Goal: Task Accomplishment & Management: Manage account settings

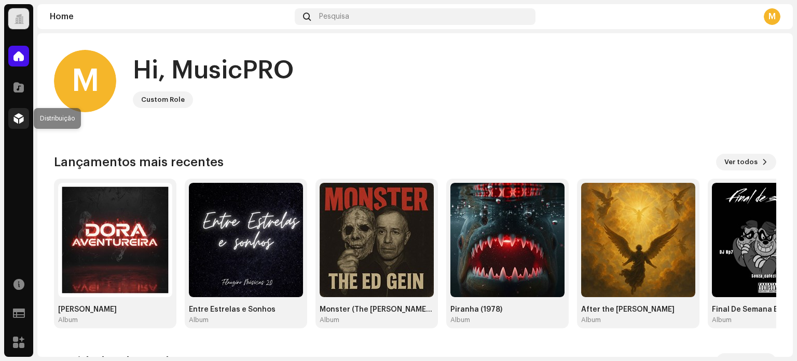
click at [13, 118] on span at bounding box center [18, 118] width 10 height 8
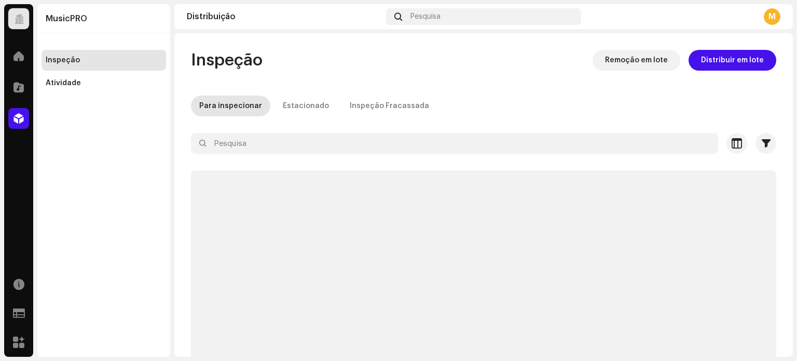
click at [13, 118] on span at bounding box center [18, 118] width 10 height 8
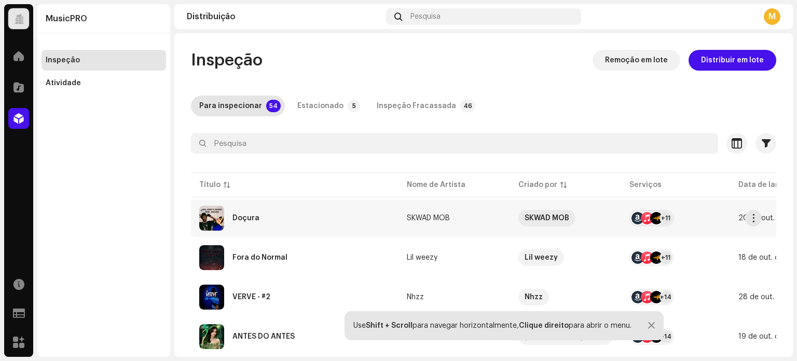
click at [314, 222] on div "Doçura" at bounding box center [294, 218] width 191 height 25
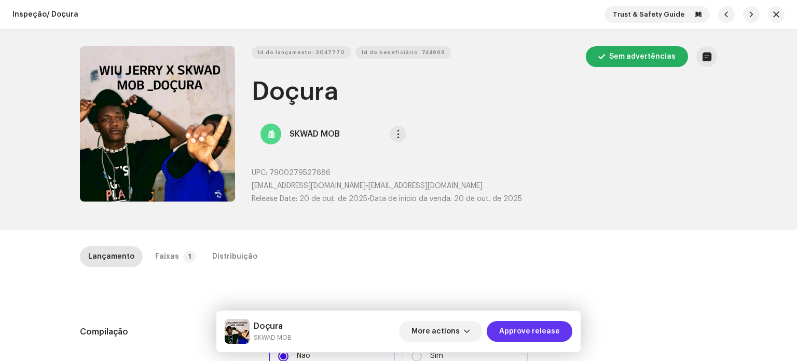
click at [539, 330] on span "Approve release" at bounding box center [529, 331] width 61 height 21
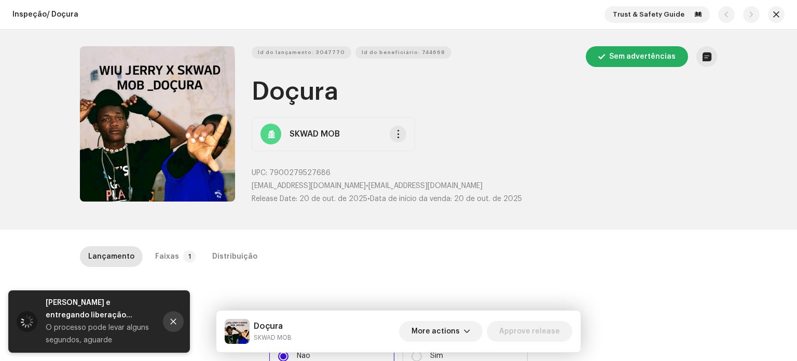
click at [172, 324] on icon "Close" at bounding box center [173, 321] width 7 height 7
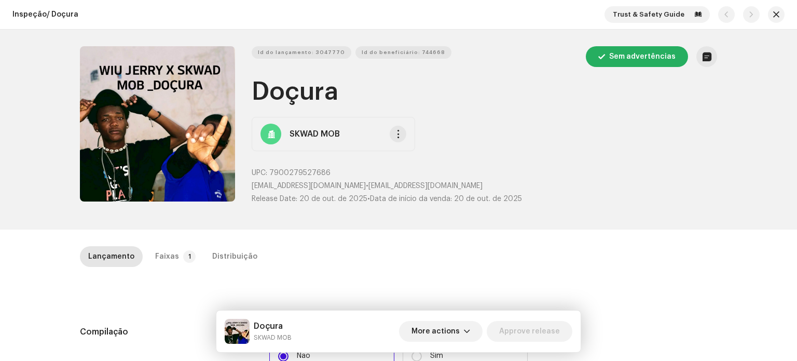
click at [766, 22] on div "Trust & Safety Guide" at bounding box center [695, 14] width 180 height 17
click at [773, 13] on span "button" at bounding box center [776, 14] width 6 height 8
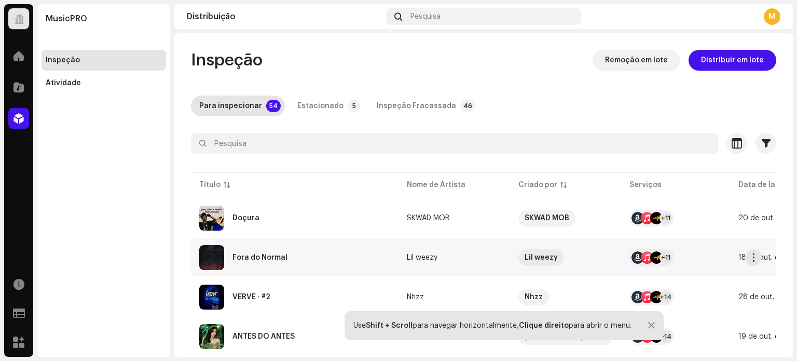
click at [295, 257] on div "Fora do Normal" at bounding box center [294, 257] width 191 height 25
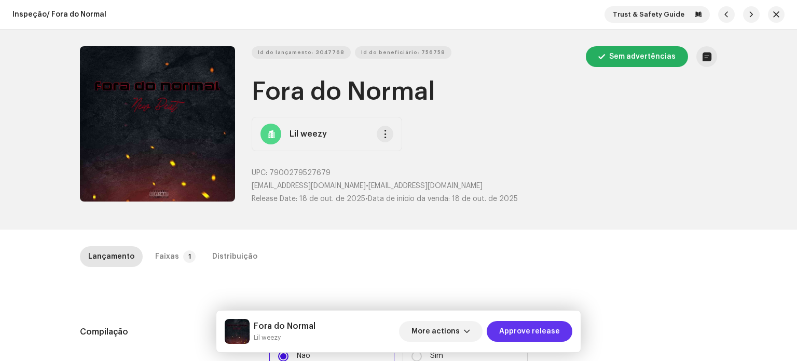
click at [521, 335] on span "Approve release" at bounding box center [529, 331] width 61 height 21
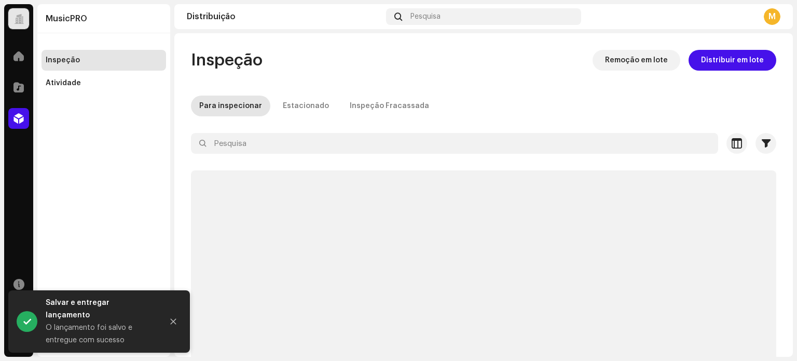
click at [778, 16] on div "M" at bounding box center [772, 16] width 17 height 17
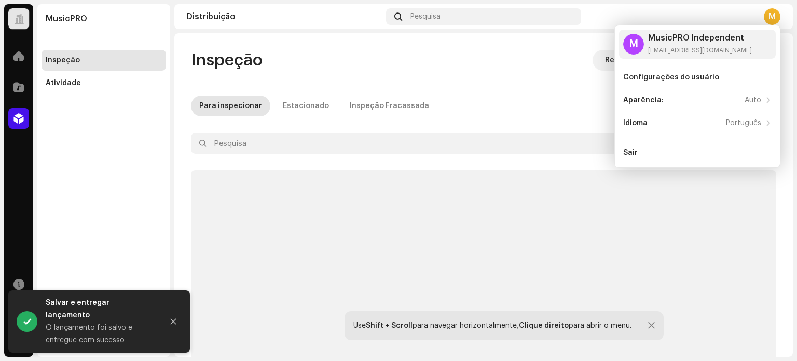
click at [467, 54] on div "Inspeção Remoção em lote Distribuir em lote" at bounding box center [483, 60] width 585 height 21
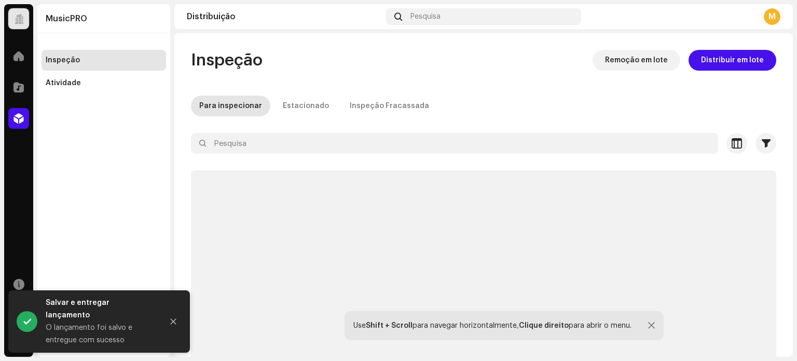
click at [174, 321] on button "Close" at bounding box center [173, 321] width 21 height 21
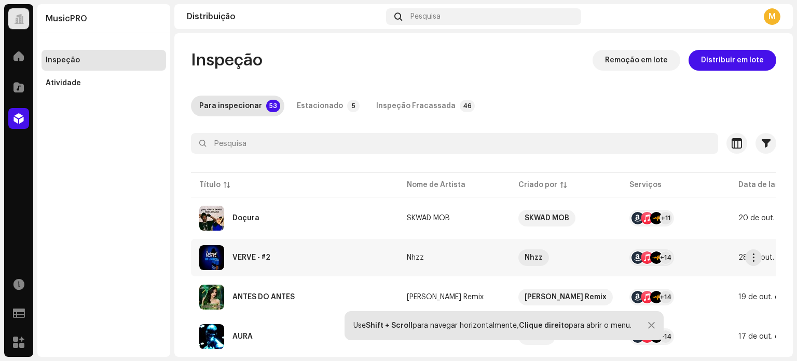
click at [281, 258] on div "VERVE - #2" at bounding box center [294, 257] width 191 height 25
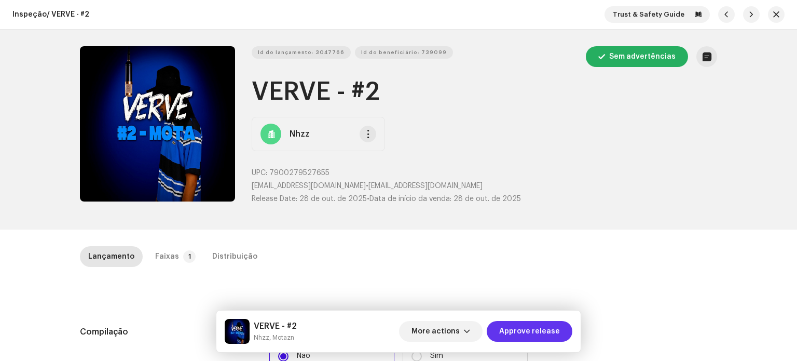
click at [517, 323] on span "Approve release" at bounding box center [529, 331] width 61 height 21
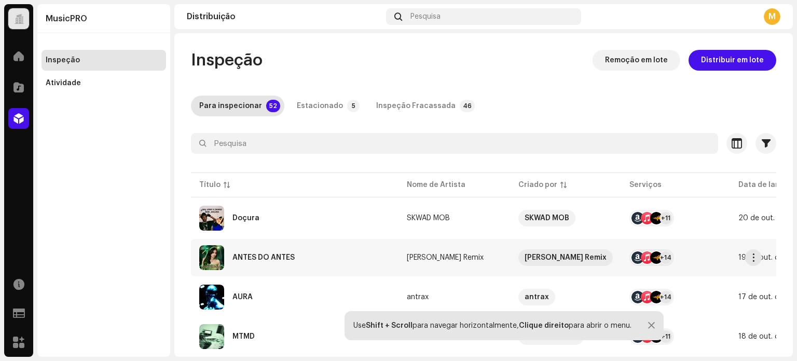
click at [291, 262] on div "ANTES DO ANTES" at bounding box center [294, 257] width 191 height 25
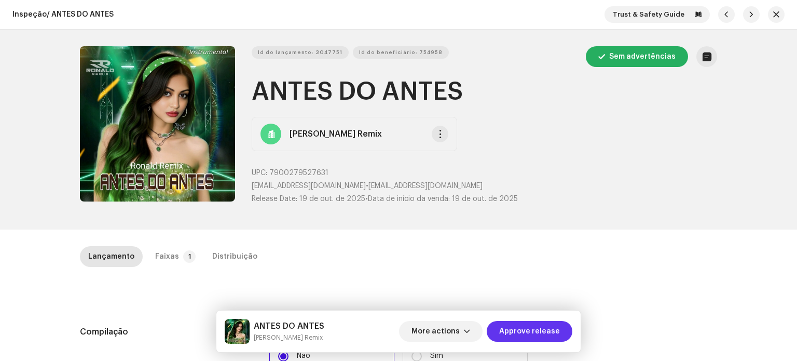
click at [540, 336] on span "Approve release" at bounding box center [529, 331] width 61 height 21
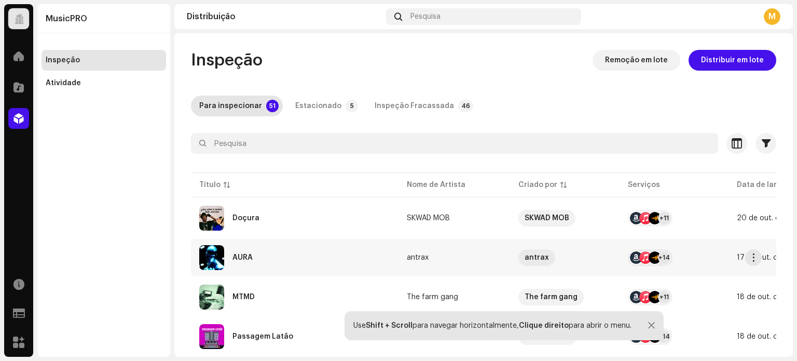
click at [263, 256] on div "AURA" at bounding box center [294, 257] width 191 height 25
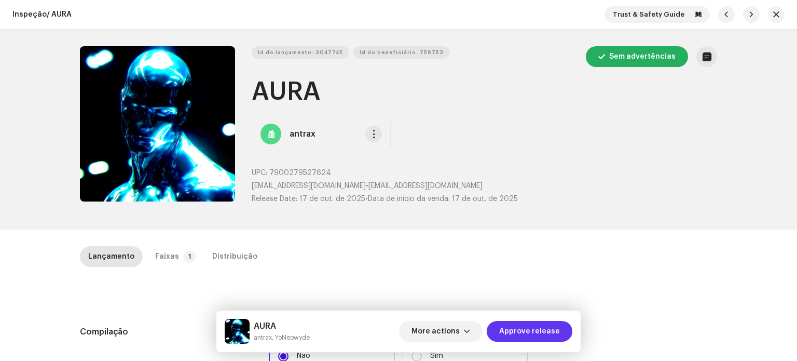
click at [504, 328] on span "Approve release" at bounding box center [529, 331] width 61 height 21
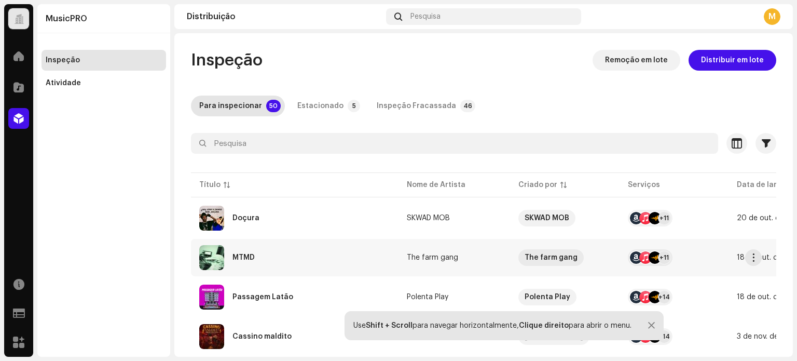
click at [280, 253] on div "MTMD" at bounding box center [294, 257] width 191 height 25
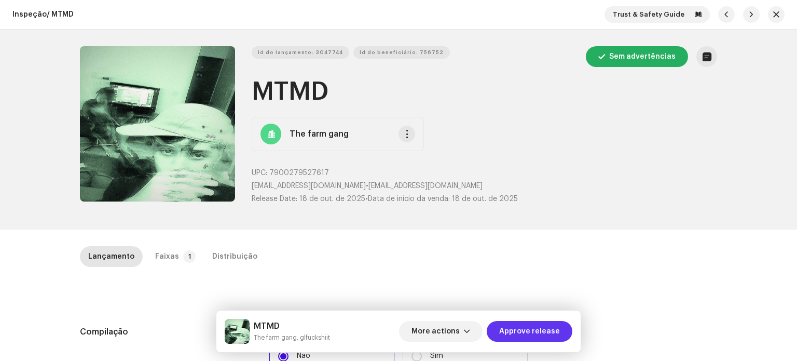
click at [531, 333] on span "Approve release" at bounding box center [529, 331] width 61 height 21
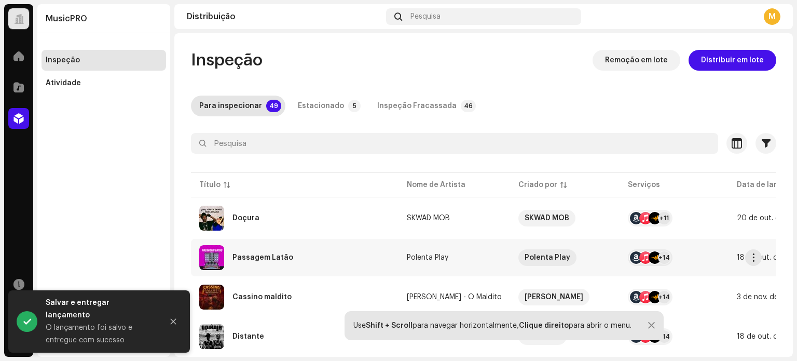
click at [291, 255] on div "Passagem Latão" at bounding box center [294, 257] width 191 height 25
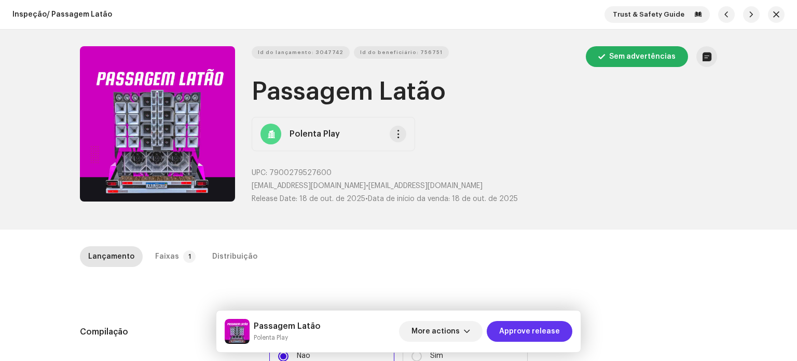
click at [526, 335] on span "Approve release" at bounding box center [529, 331] width 61 height 21
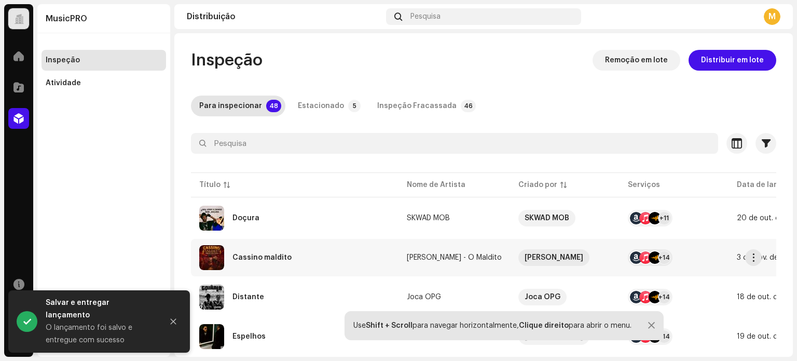
click at [293, 254] on div "Cassino maldito" at bounding box center [294, 257] width 191 height 25
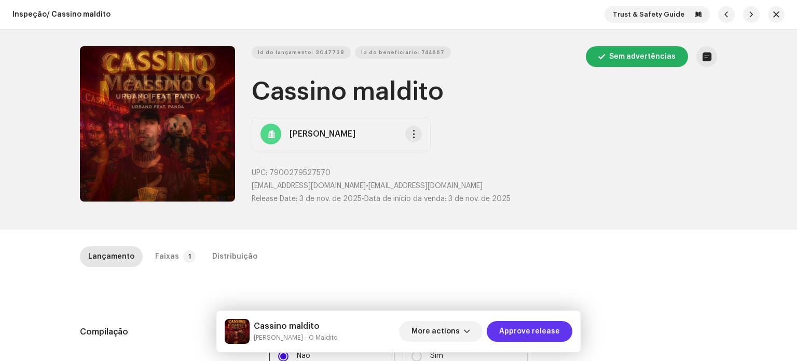
click at [534, 331] on span "Approve release" at bounding box center [529, 331] width 61 height 21
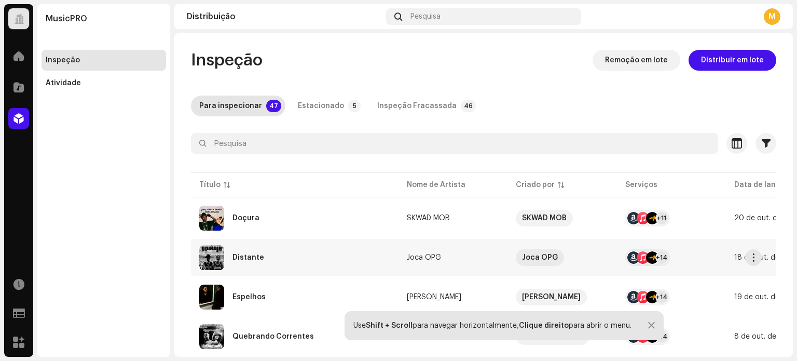
drag, startPoint x: 263, startPoint y: 255, endPoint x: 266, endPoint y: 265, distance: 10.7
click at [266, 265] on div "Distante" at bounding box center [294, 257] width 191 height 25
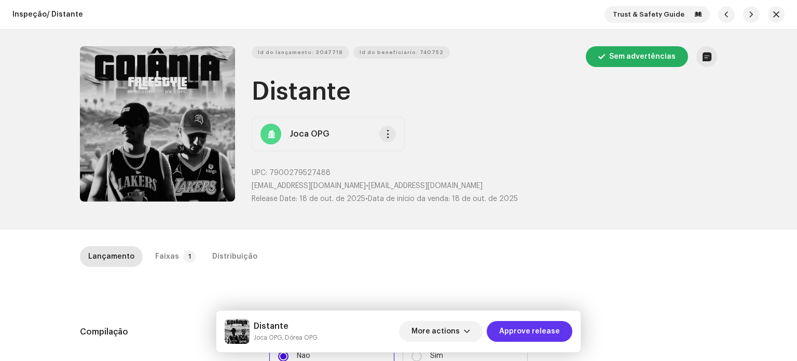
click at [540, 336] on span "Approve release" at bounding box center [529, 331] width 61 height 21
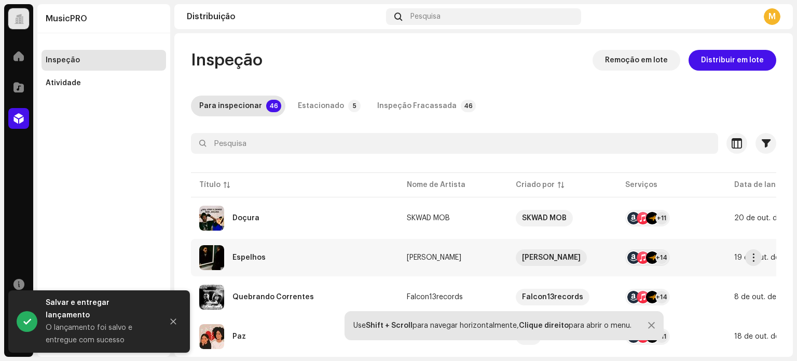
click at [307, 266] on div "Espelhos" at bounding box center [294, 257] width 191 height 25
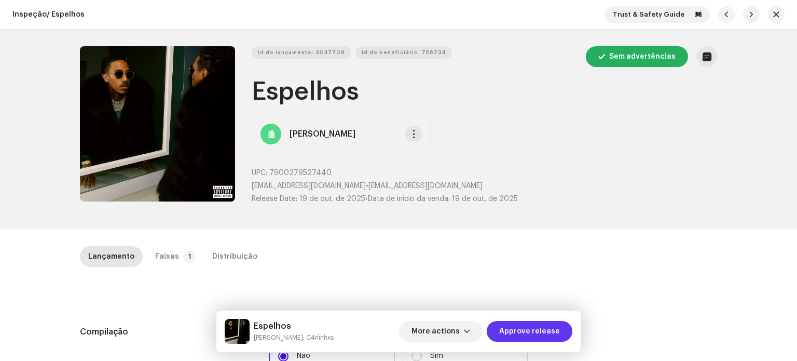
click at [516, 333] on span "Approve release" at bounding box center [529, 331] width 61 height 21
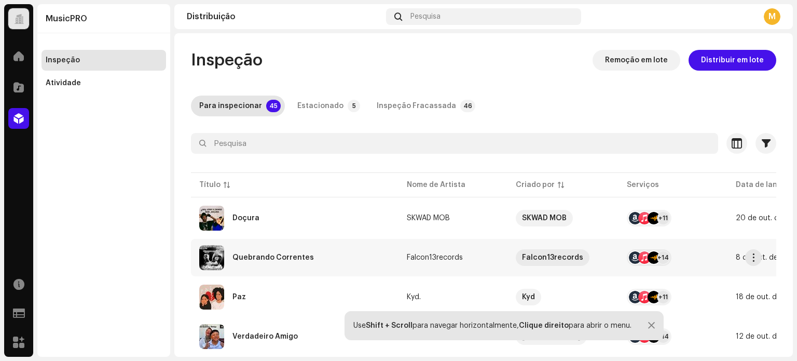
click at [295, 245] on div "Quebrando Correntes" at bounding box center [294, 257] width 191 height 25
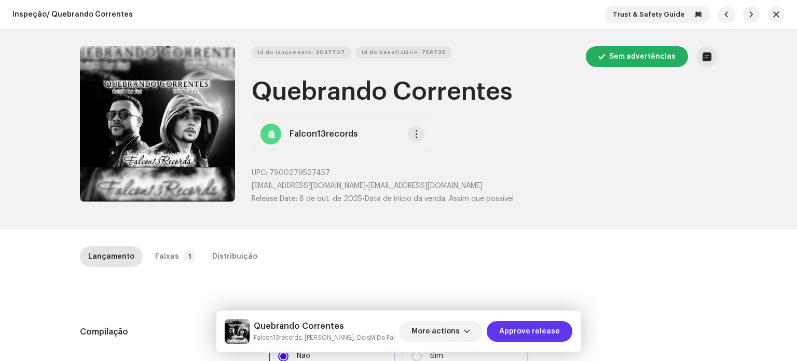
click at [527, 331] on span "Approve release" at bounding box center [529, 331] width 61 height 21
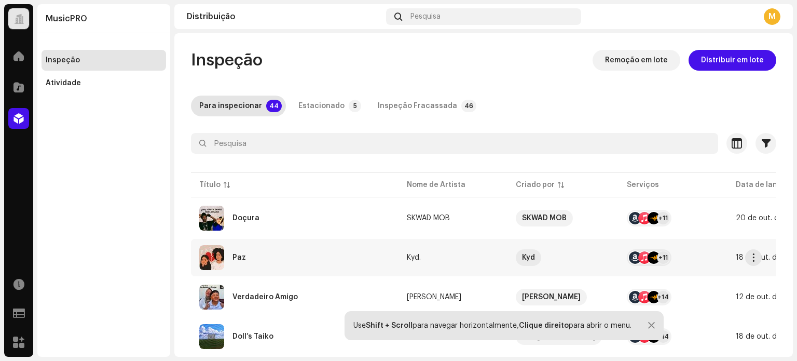
click at [370, 260] on div "Paz" at bounding box center [294, 257] width 191 height 25
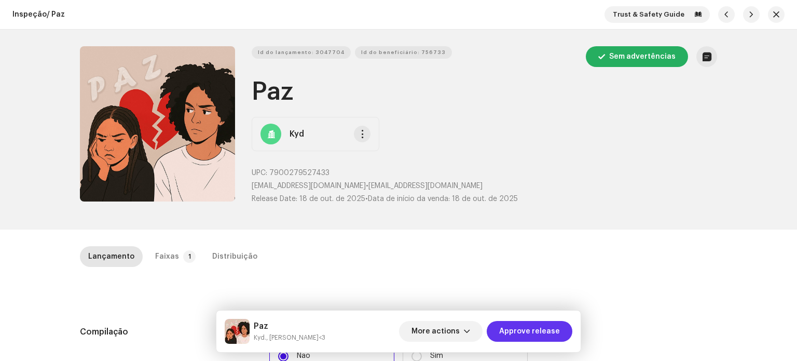
click at [511, 325] on span "Approve release" at bounding box center [529, 331] width 61 height 21
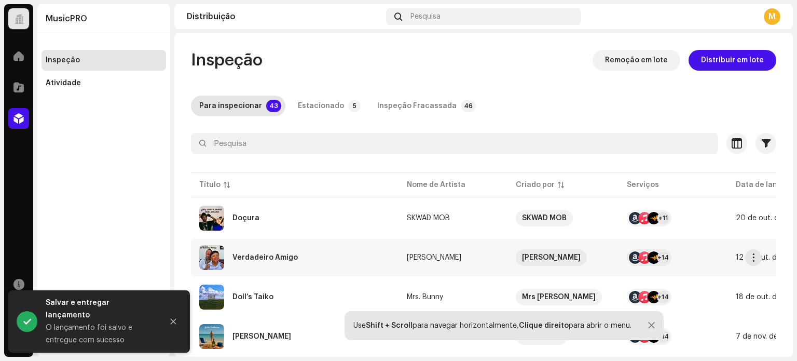
click at [310, 252] on div "Verdadeiro Amigo" at bounding box center [294, 257] width 191 height 25
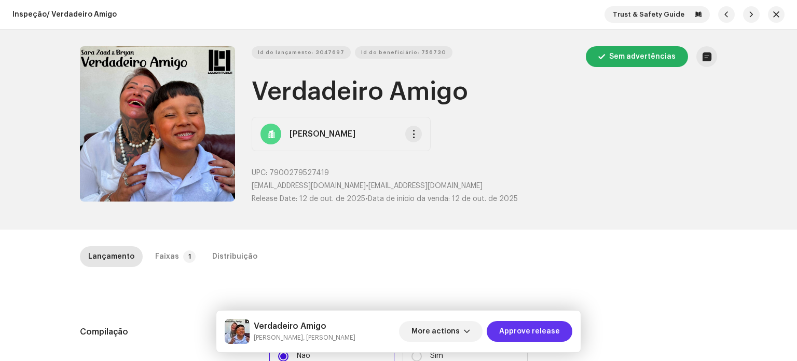
click at [530, 330] on span "Approve release" at bounding box center [529, 331] width 61 height 21
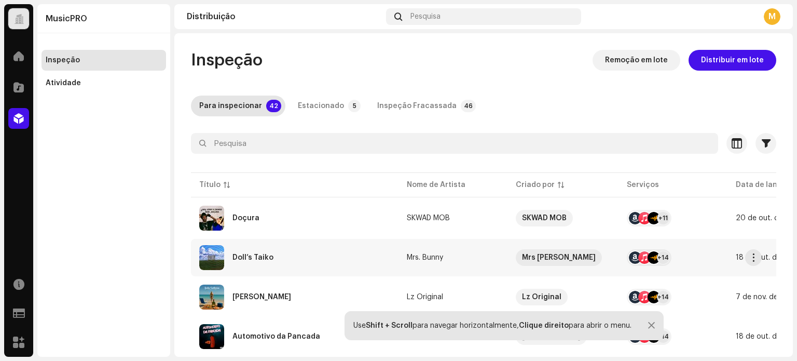
click at [296, 248] on div "Doll’s Taiko" at bounding box center [294, 257] width 191 height 25
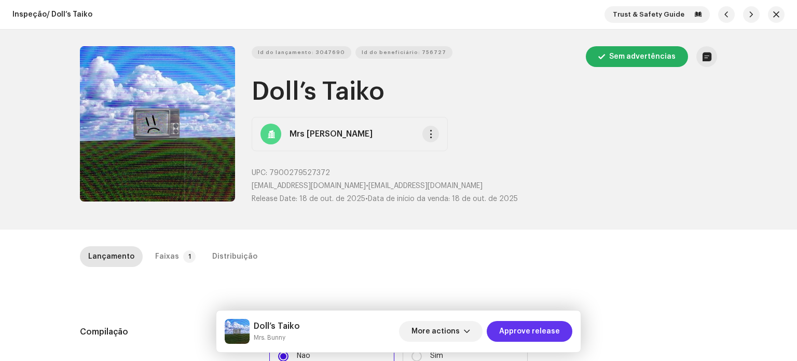
click at [517, 332] on span "Approve release" at bounding box center [529, 331] width 61 height 21
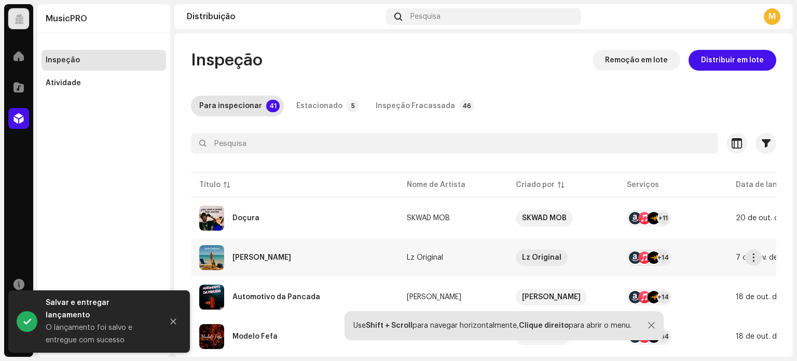
click at [265, 251] on div "[PERSON_NAME]" at bounding box center [294, 257] width 191 height 25
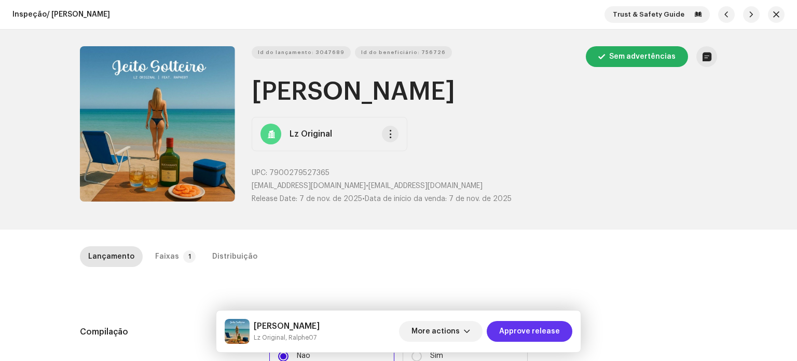
drag, startPoint x: 499, startPoint y: 340, endPoint x: 507, endPoint y: 331, distance: 11.8
click at [500, 338] on button "Approve release" at bounding box center [530, 331] width 86 height 21
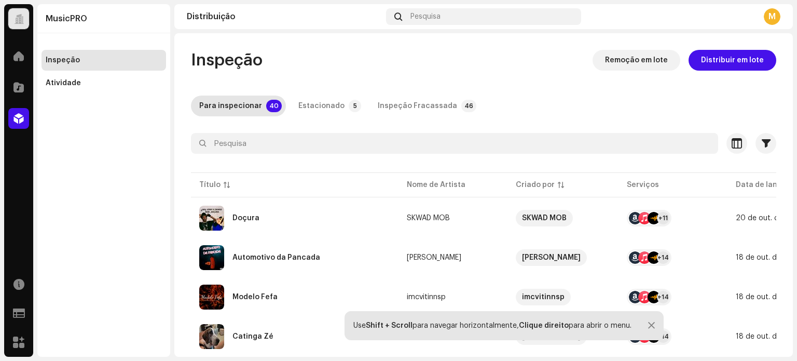
click at [654, 321] on div "Use Shift + Scroll para navegar horizontalmente, Clique direito para abrir o me…" at bounding box center [504, 325] width 319 height 29
click at [83, 75] on div "Atividade" at bounding box center [104, 83] width 125 height 21
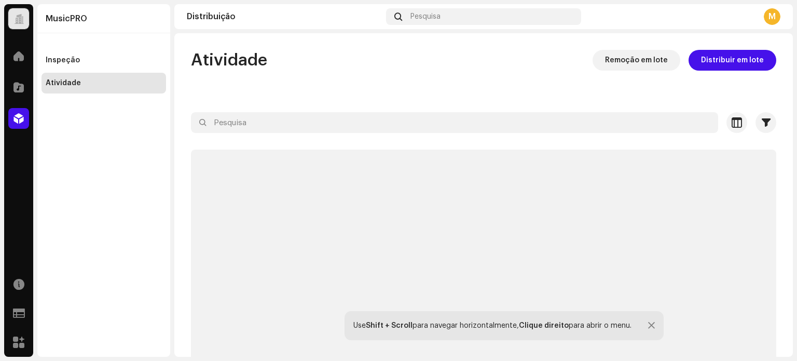
click at [78, 86] on div "Atividade" at bounding box center [63, 83] width 35 height 8
click at [75, 66] on div "Inspeção" at bounding box center [104, 60] width 125 height 21
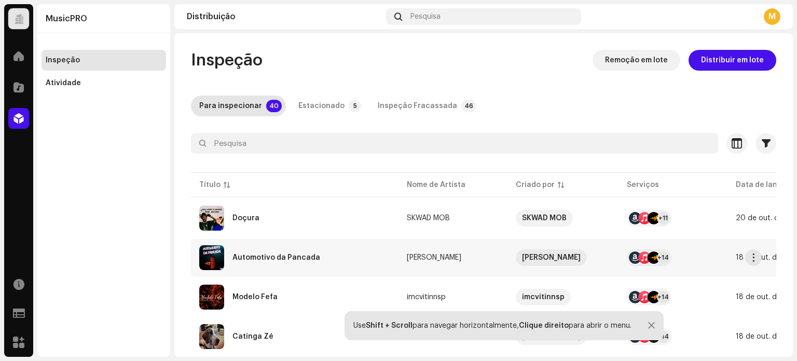
click at [299, 266] on div "Automotivo da Pancada" at bounding box center [294, 257] width 191 height 25
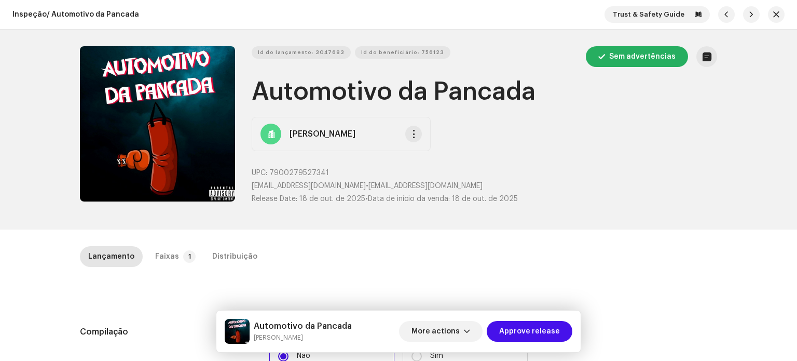
drag, startPoint x: 547, startPoint y: 343, endPoint x: 544, endPoint y: 334, distance: 9.2
click at [546, 342] on div "More actions Approve release" at bounding box center [485, 331] width 173 height 25
click at [544, 334] on span "Approve release" at bounding box center [529, 331] width 61 height 21
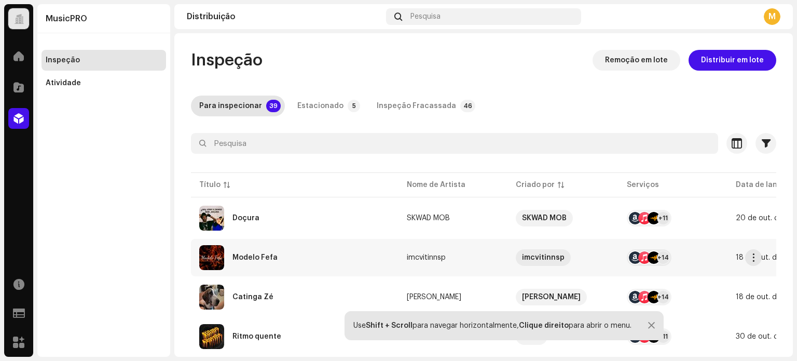
click at [287, 256] on div "Modelo Fefa" at bounding box center [294, 257] width 191 height 25
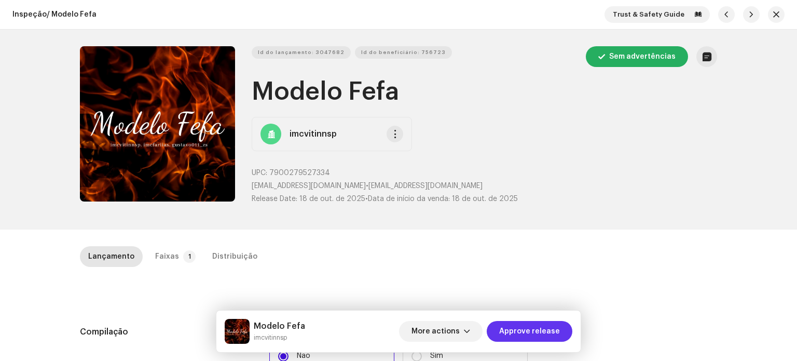
click at [506, 330] on span "Approve release" at bounding box center [529, 331] width 61 height 21
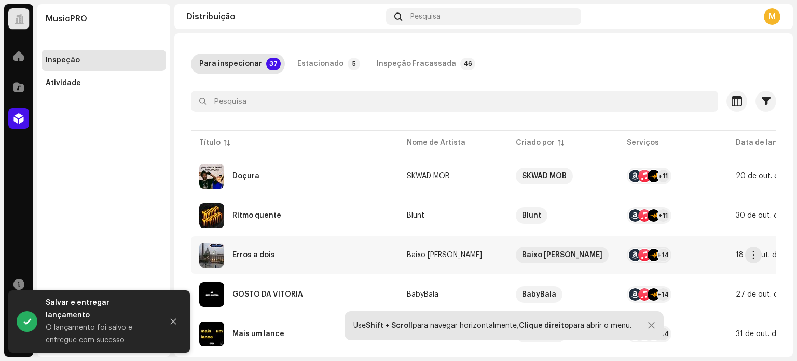
scroll to position [104, 0]
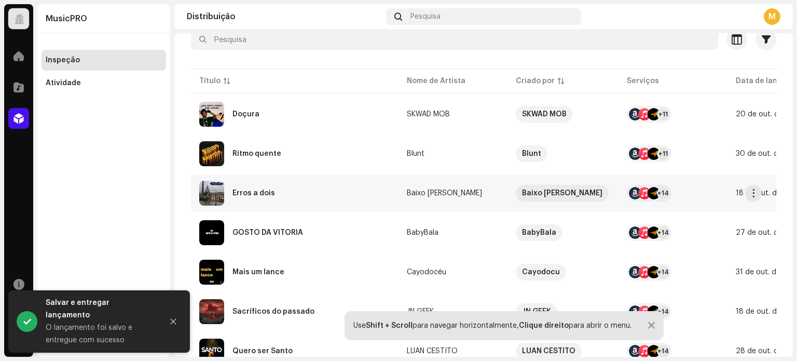
click at [283, 196] on div "Erros a dois" at bounding box center [294, 193] width 191 height 25
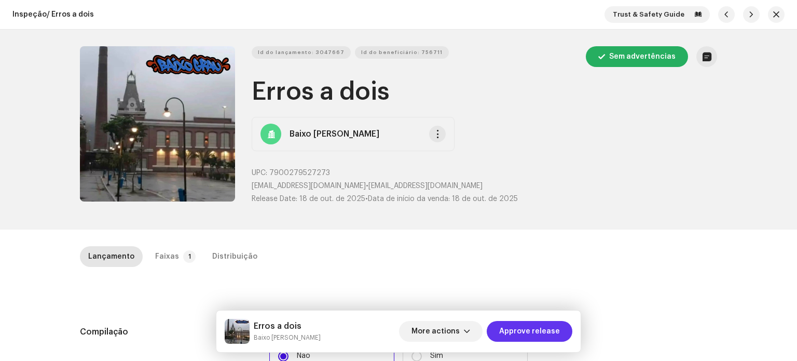
click at [525, 328] on span "Approve release" at bounding box center [529, 331] width 61 height 21
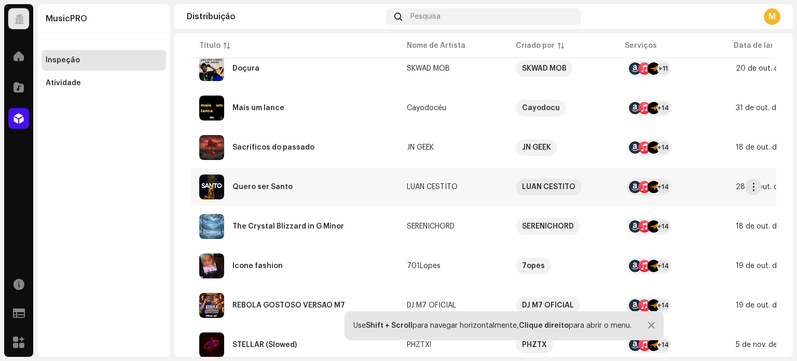
scroll to position [156, 0]
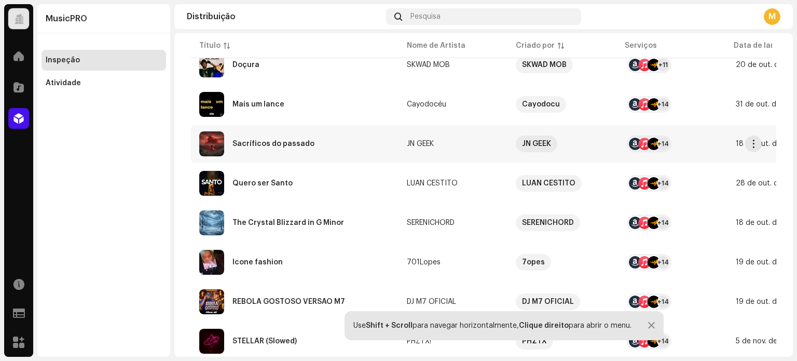
click at [286, 148] on div "Sacríficos do passado" at bounding box center [294, 143] width 191 height 25
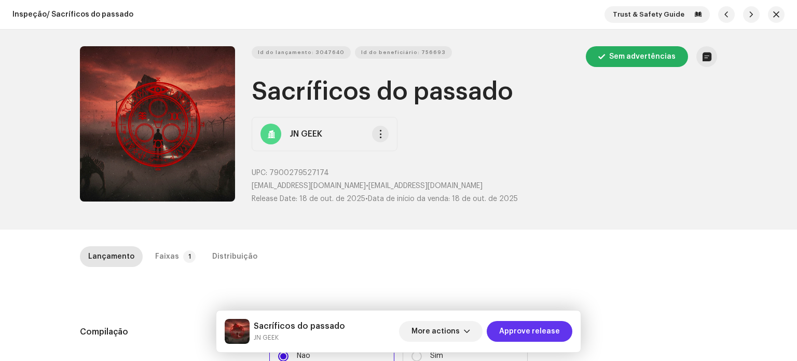
click at [520, 324] on span "Approve release" at bounding box center [529, 331] width 61 height 21
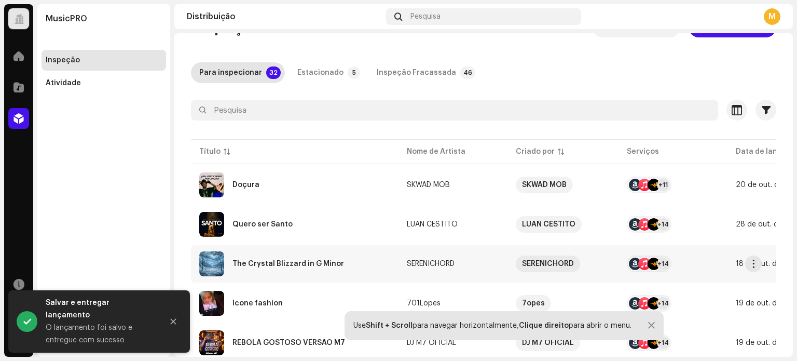
scroll to position [52, 0]
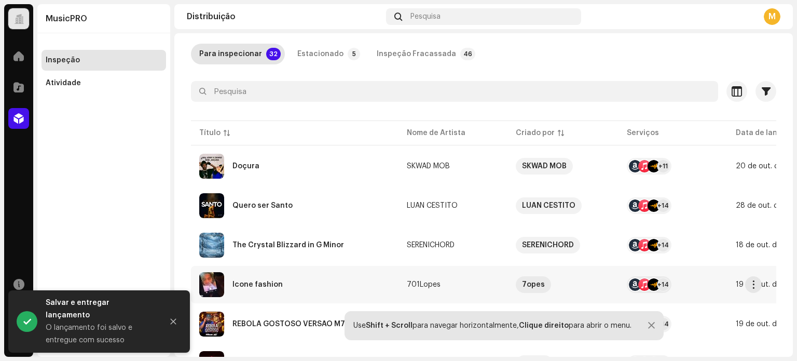
click at [289, 267] on td "Ícone fashion" at bounding box center [295, 284] width 208 height 37
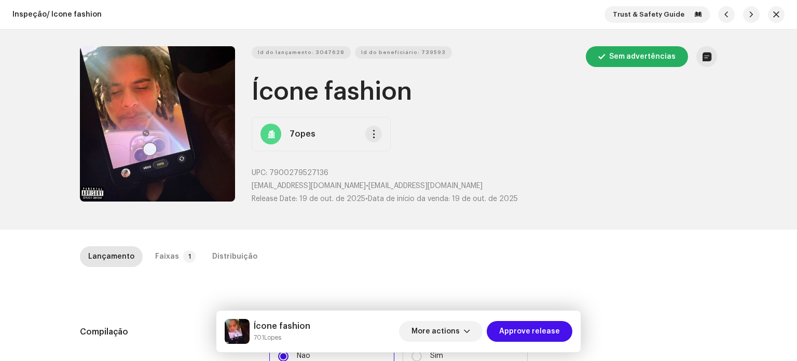
click at [768, 22] on div "Trust & Safety Guide" at bounding box center [695, 14] width 180 height 17
click at [773, 18] on span "button" at bounding box center [776, 14] width 6 height 8
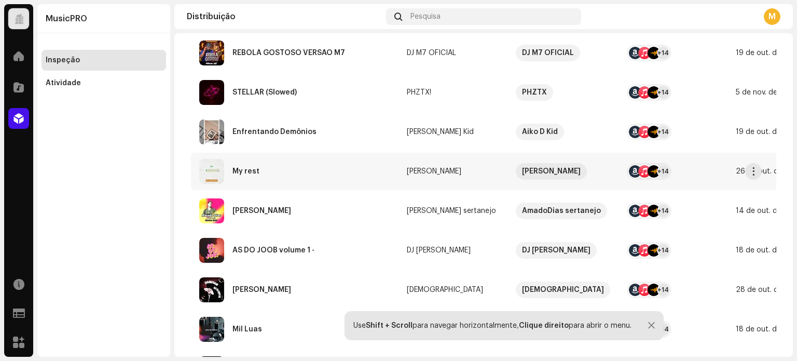
scroll to position [208, 0]
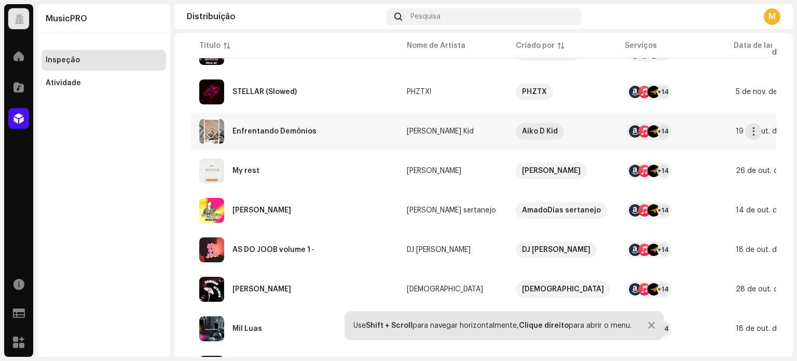
click at [290, 141] on div "Enfrentando Demônios" at bounding box center [294, 131] width 191 height 25
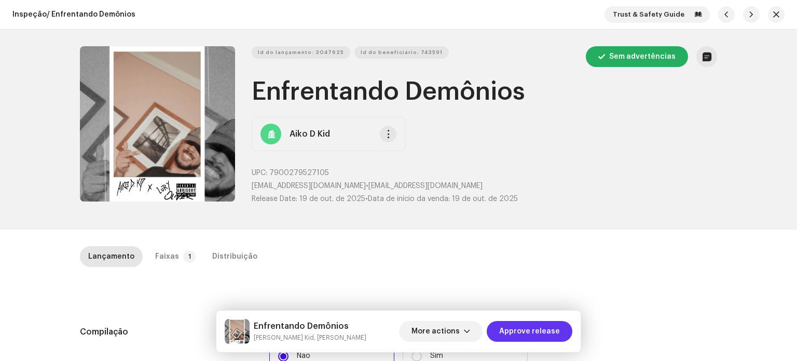
click at [544, 329] on span "Approve release" at bounding box center [529, 331] width 61 height 21
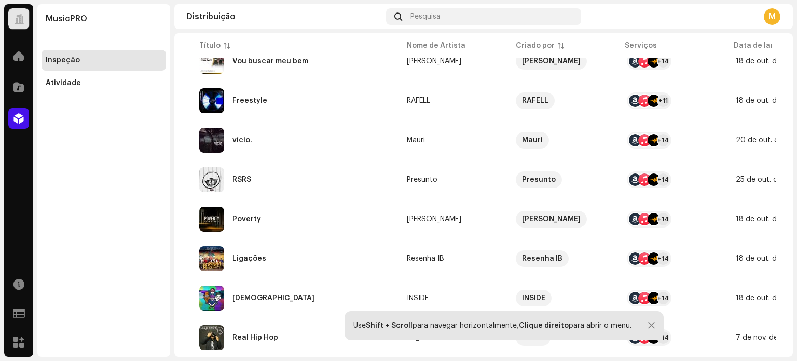
scroll to position [519, 0]
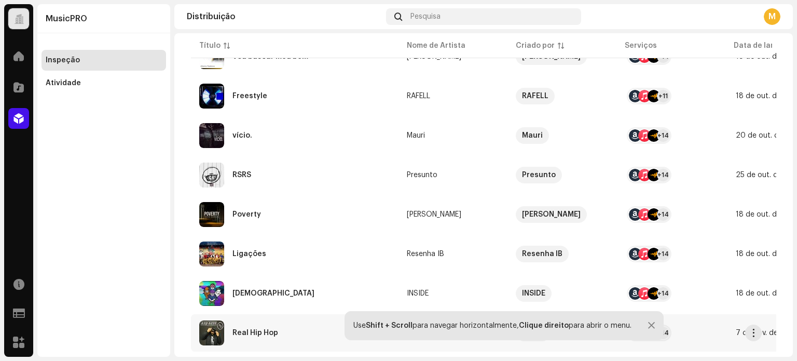
click at [270, 333] on div "Real Hip Hop" at bounding box center [256, 332] width 46 height 7
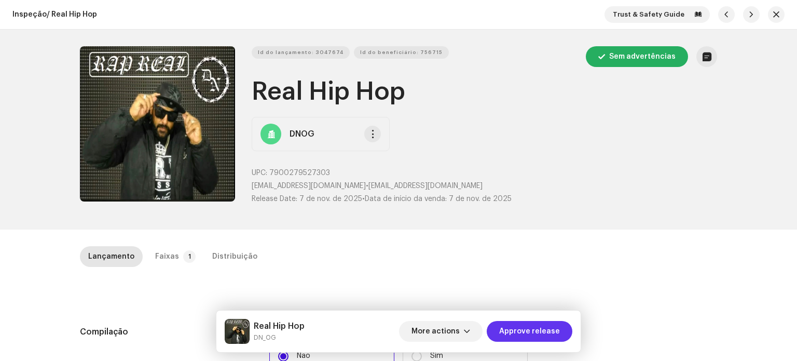
click at [526, 340] on span "Approve release" at bounding box center [529, 331] width 61 height 21
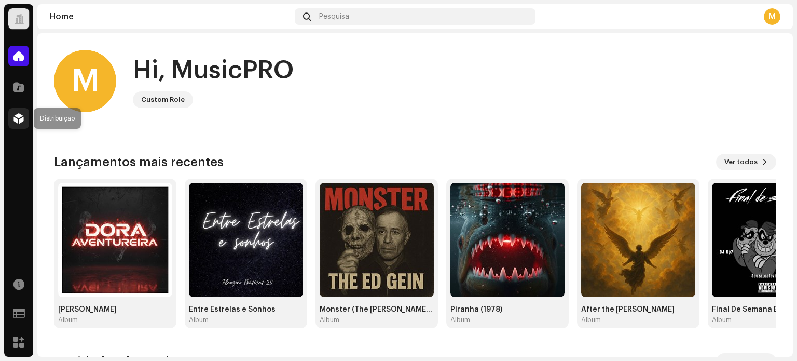
click at [10, 118] on div at bounding box center [18, 118] width 21 height 21
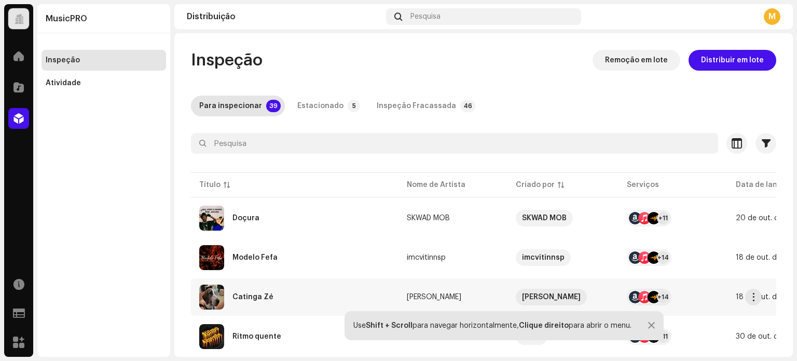
click at [280, 296] on div "Catinga Zé" at bounding box center [294, 296] width 191 height 25
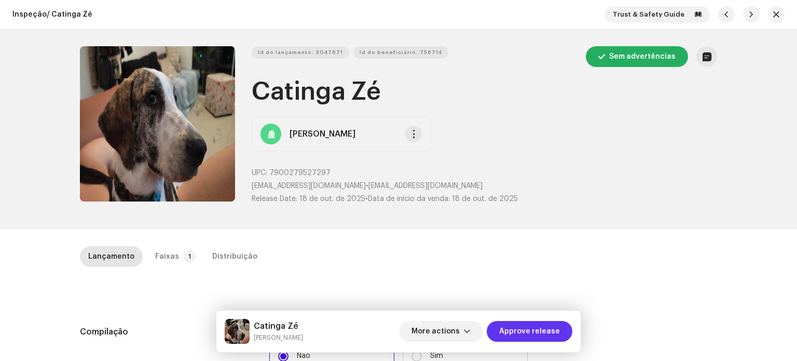
click at [533, 331] on span "Approve release" at bounding box center [529, 331] width 61 height 21
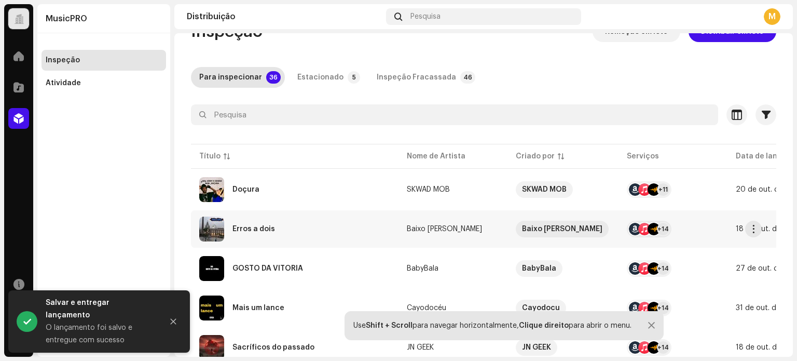
scroll to position [52, 0]
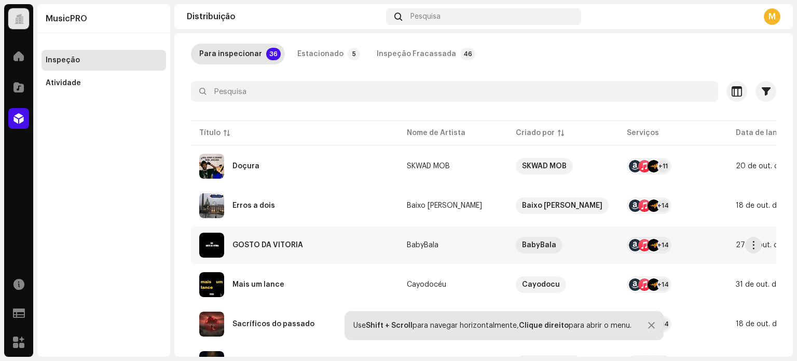
click at [305, 240] on div "GOSTO DA VITÓRIA" at bounding box center [294, 245] width 191 height 25
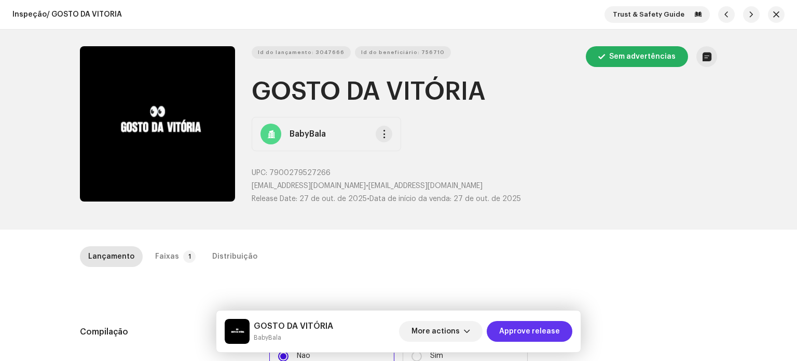
click at [516, 326] on span "Approve release" at bounding box center [529, 331] width 61 height 21
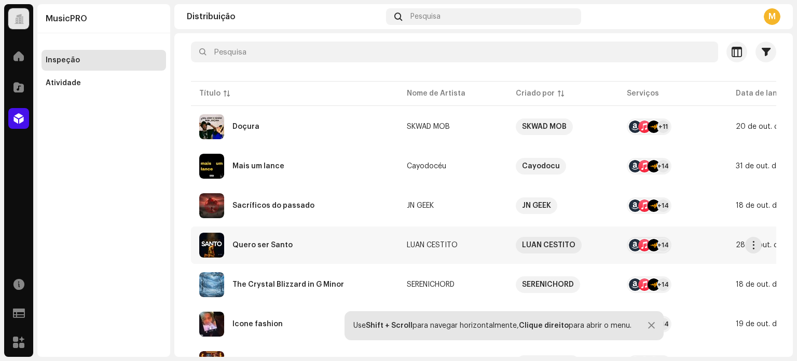
scroll to position [104, 0]
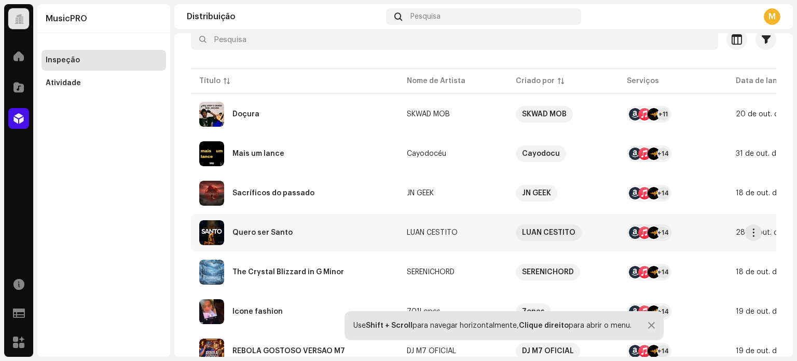
click at [289, 227] on div "Quero ser Santo" at bounding box center [294, 232] width 191 height 25
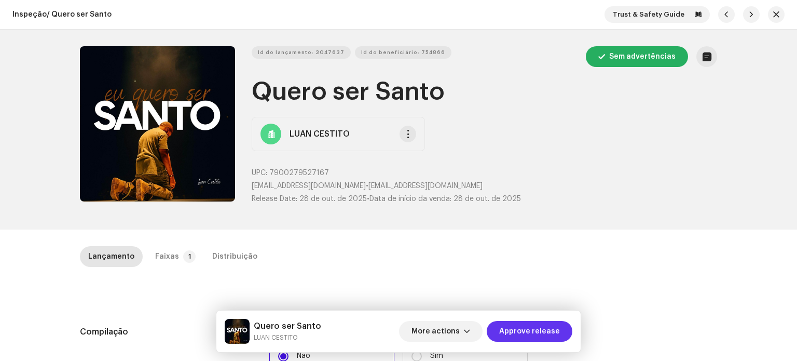
click at [529, 335] on span "Approve release" at bounding box center [529, 331] width 61 height 21
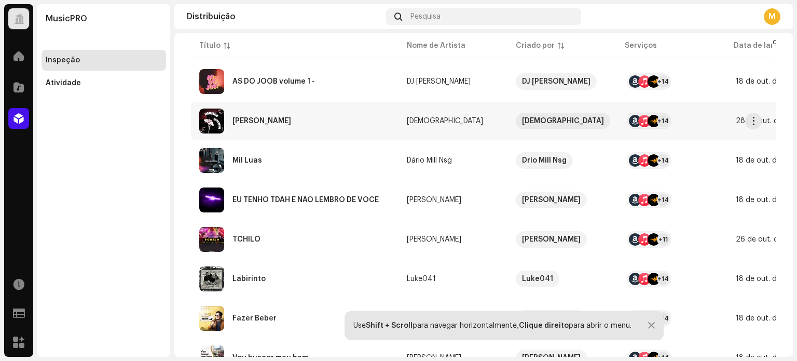
scroll to position [52, 0]
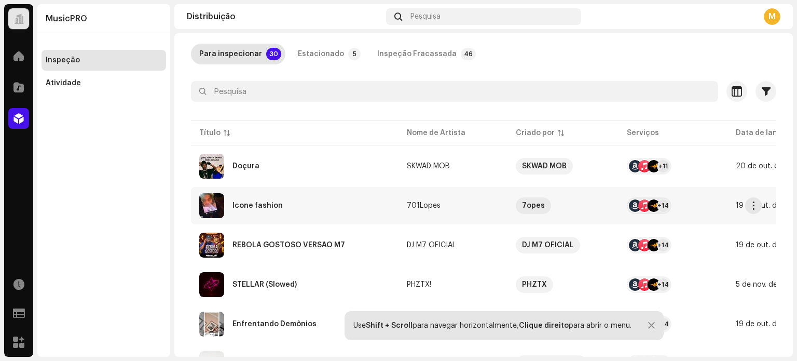
click at [271, 209] on div "Ícone fashion" at bounding box center [294, 205] width 191 height 25
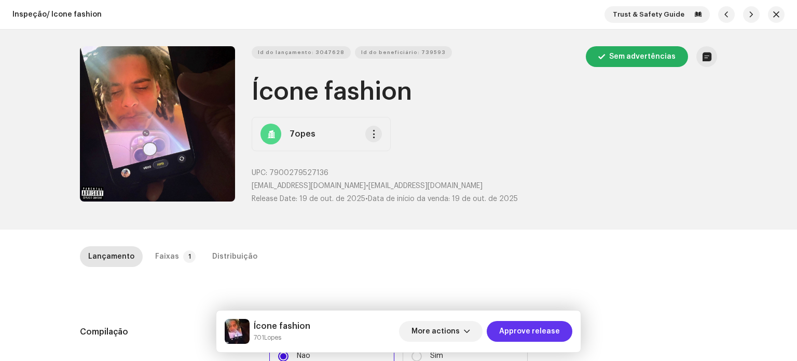
click at [543, 328] on span "Approve release" at bounding box center [529, 331] width 61 height 21
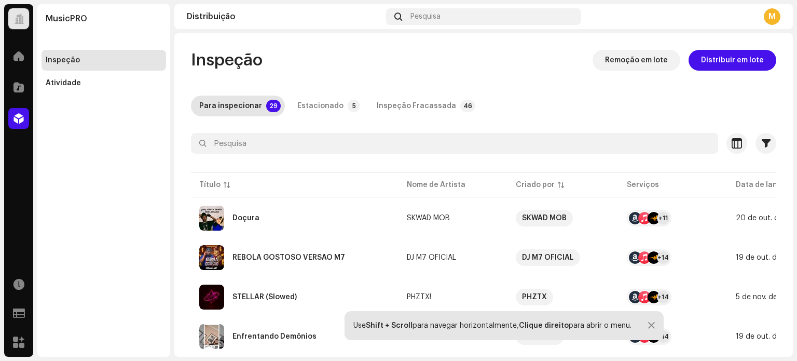
scroll to position [104, 0]
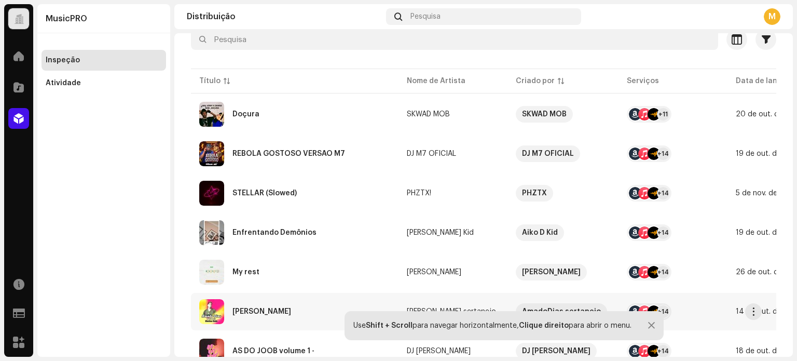
click at [266, 312] on div "[PERSON_NAME]" at bounding box center [262, 311] width 59 height 7
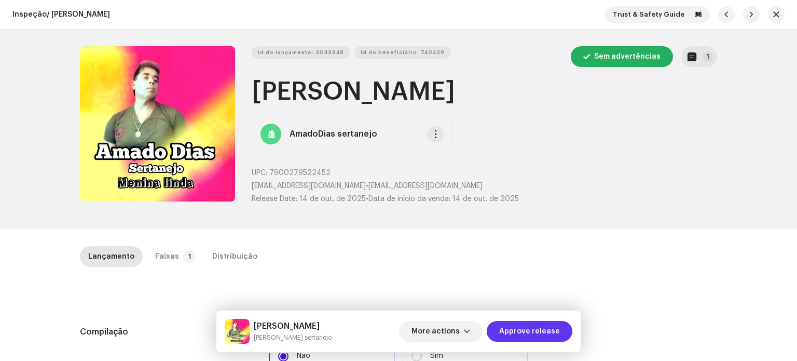
click at [543, 337] on span "Approve release" at bounding box center [529, 331] width 61 height 21
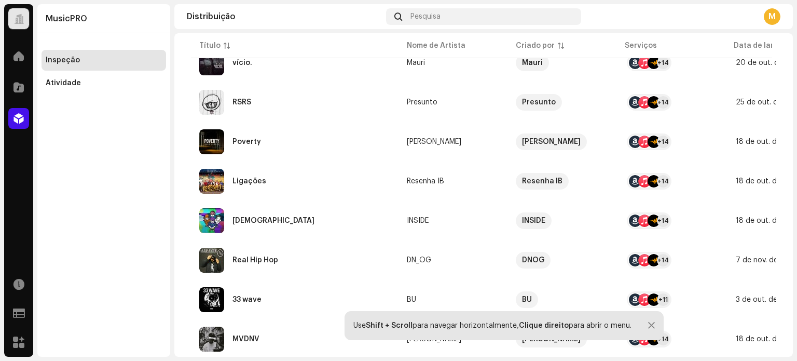
scroll to position [821, 0]
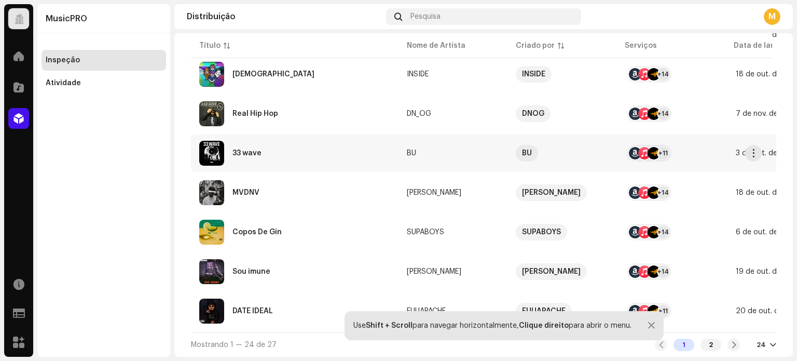
click at [278, 151] on div "33 wave" at bounding box center [294, 153] width 191 height 25
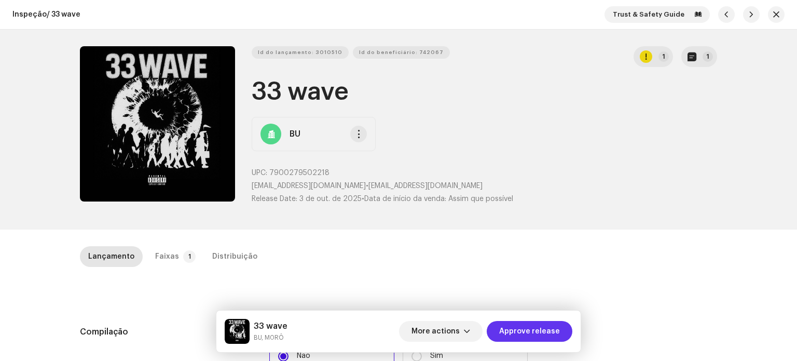
click at [536, 324] on span "Approve release" at bounding box center [529, 331] width 61 height 21
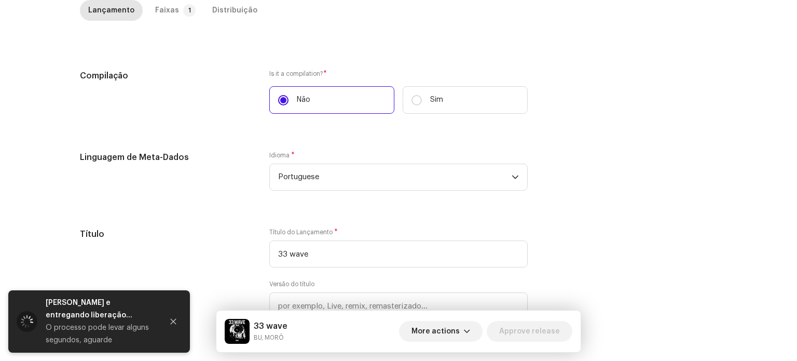
scroll to position [260, 0]
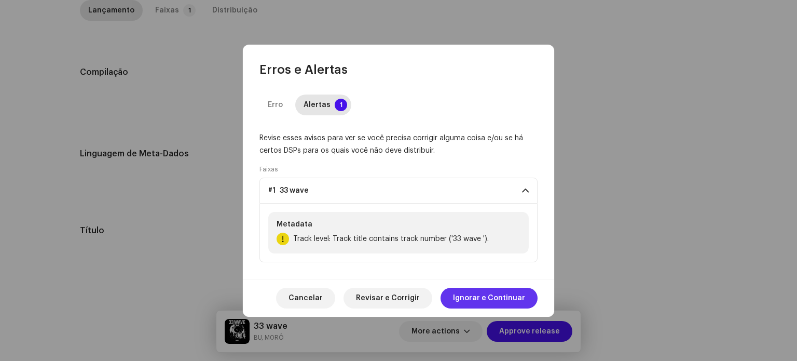
click at [504, 299] on span "Ignorar e Continuar" at bounding box center [489, 298] width 72 height 21
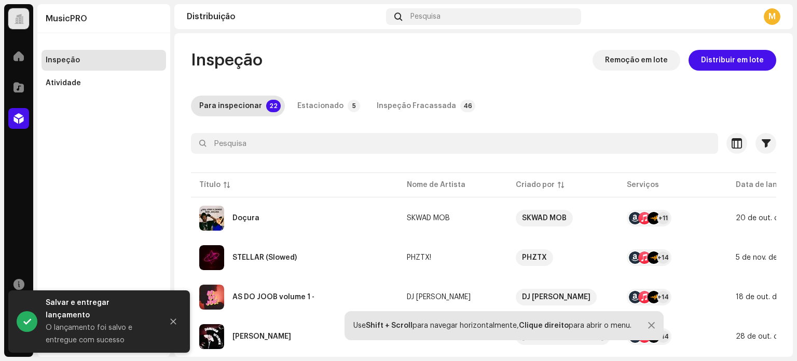
scroll to position [104, 0]
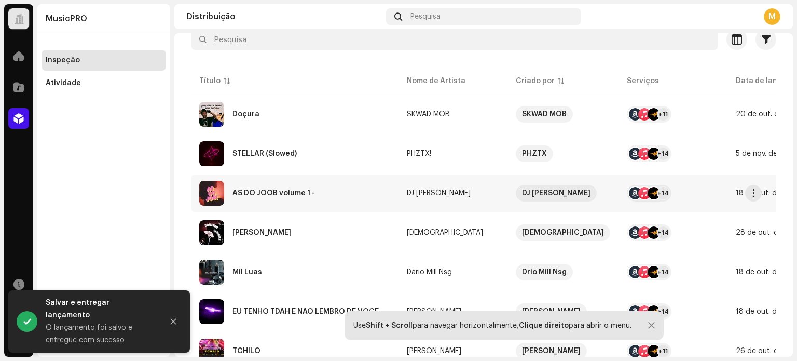
click at [293, 197] on div "AS DO JOOB volume 1 -" at bounding box center [294, 193] width 191 height 25
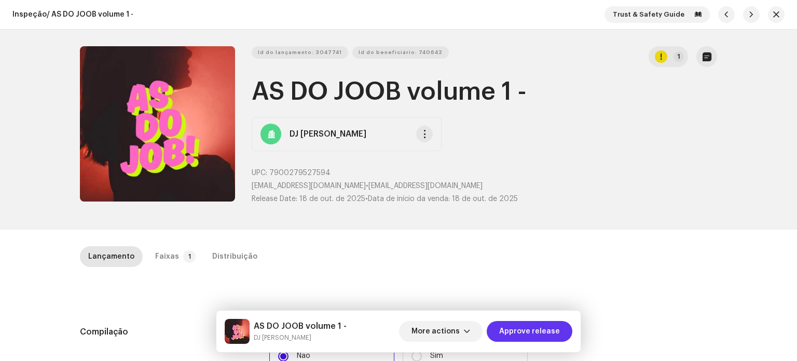
click at [538, 329] on span "Approve release" at bounding box center [529, 331] width 61 height 21
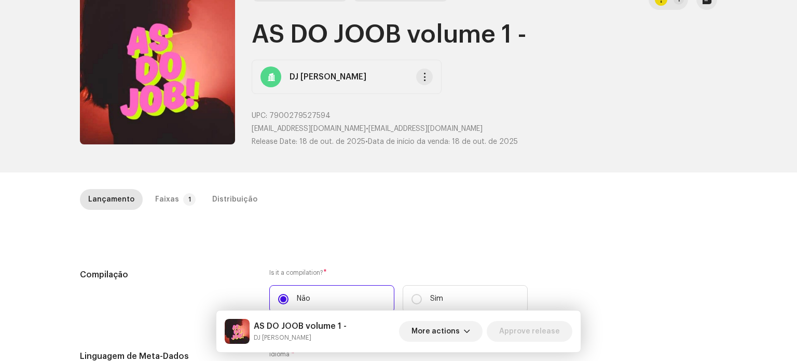
scroll to position [208, 0]
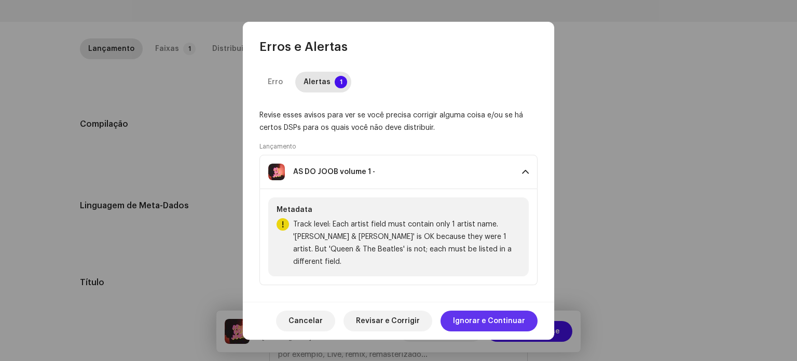
click at [483, 314] on span "Ignorar e Continuar" at bounding box center [489, 320] width 72 height 21
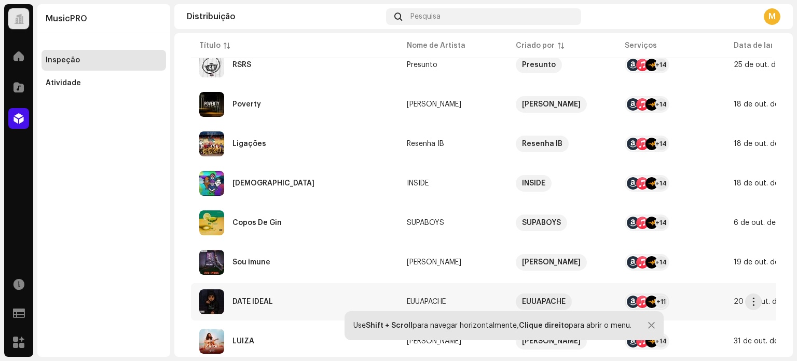
scroll to position [623, 0]
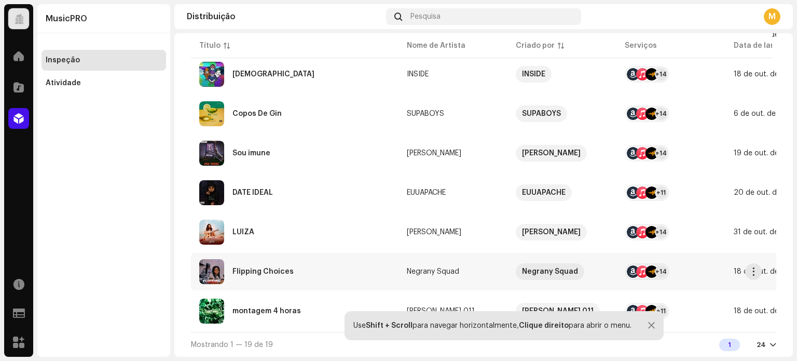
click at [274, 272] on div "Flipping Choices" at bounding box center [294, 271] width 191 height 25
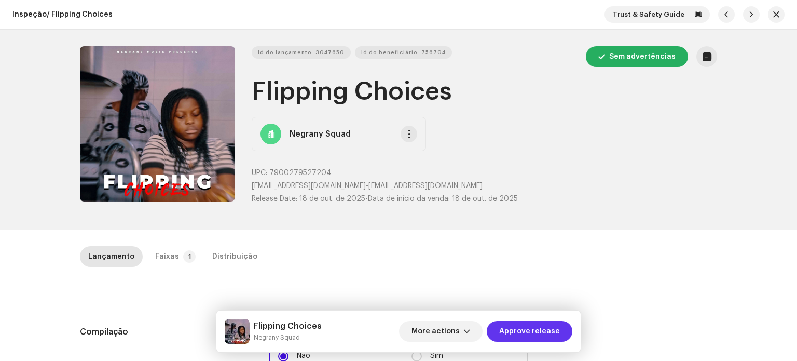
click at [516, 332] on span "Approve release" at bounding box center [529, 331] width 61 height 21
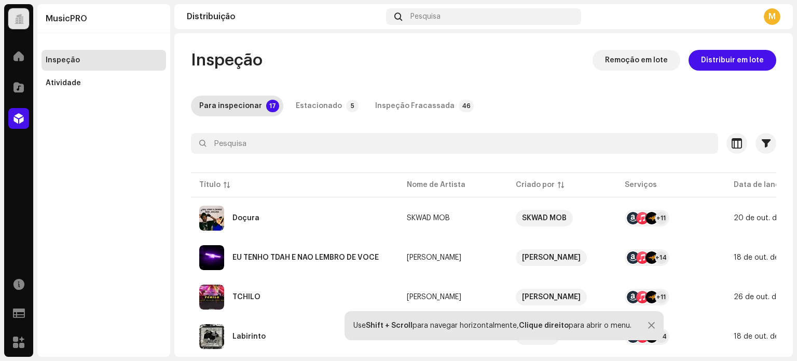
scroll to position [52, 0]
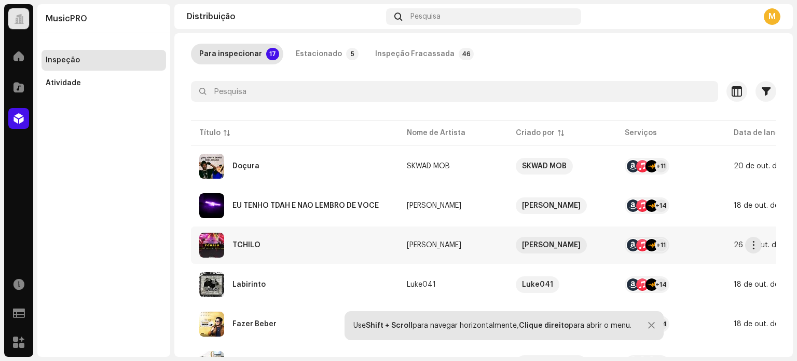
click at [266, 249] on div "TCHILO" at bounding box center [294, 245] width 191 height 25
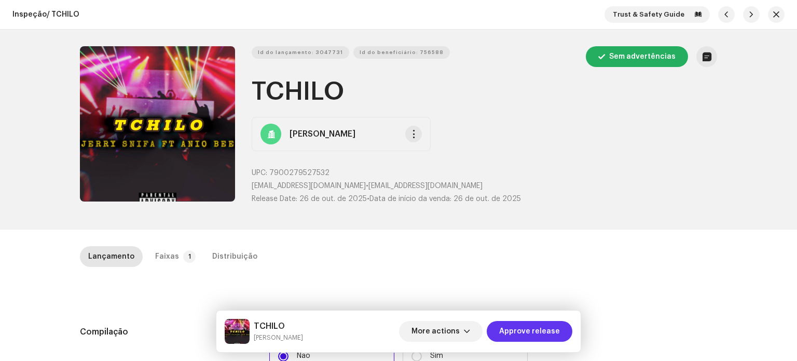
click at [521, 337] on span "Approve release" at bounding box center [529, 331] width 61 height 21
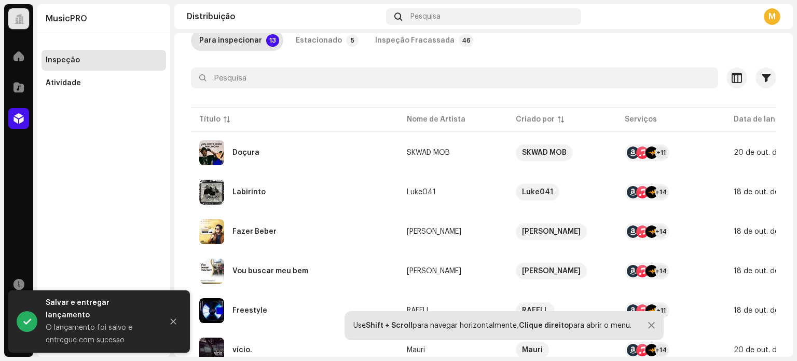
scroll to position [156, 0]
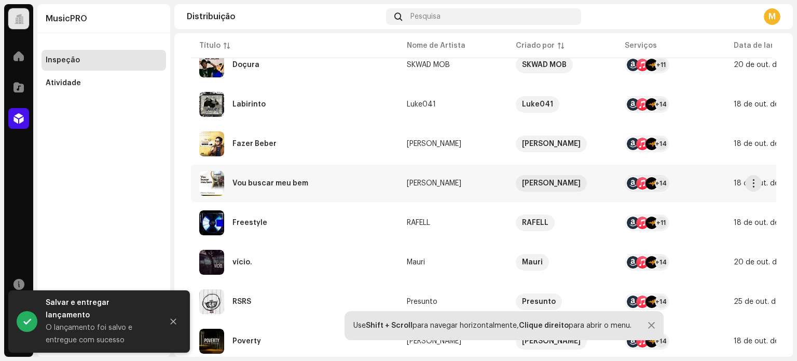
click at [316, 185] on div "Vou buscar meu bem" at bounding box center [294, 183] width 191 height 25
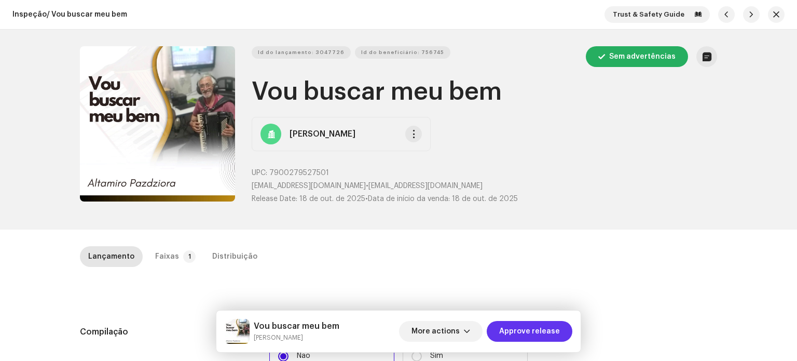
click at [517, 333] on span "Approve release" at bounding box center [529, 331] width 61 height 21
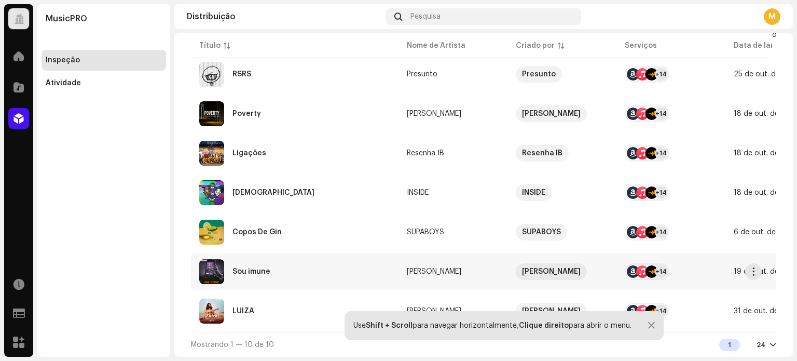
scroll to position [268, 0]
click at [282, 273] on div "Sou imune" at bounding box center [294, 271] width 191 height 25
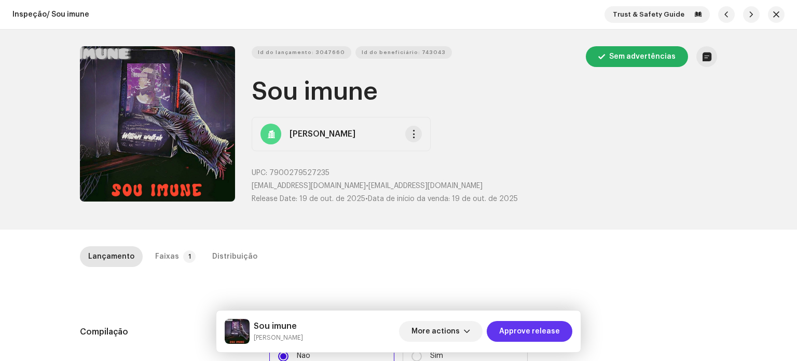
click at [511, 335] on span "Approve release" at bounding box center [529, 331] width 61 height 21
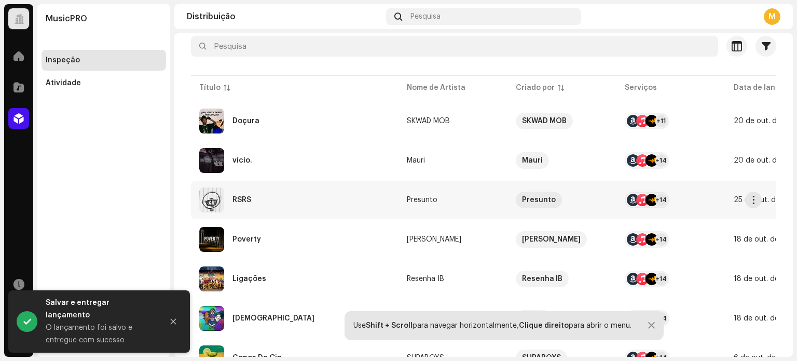
scroll to position [104, 0]
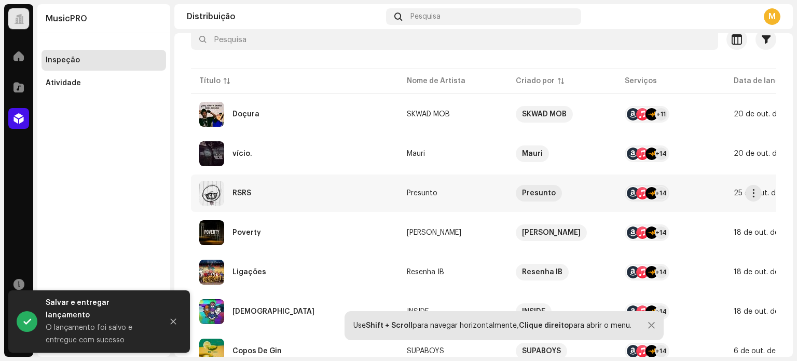
click at [270, 196] on div "RSRS" at bounding box center [294, 193] width 191 height 25
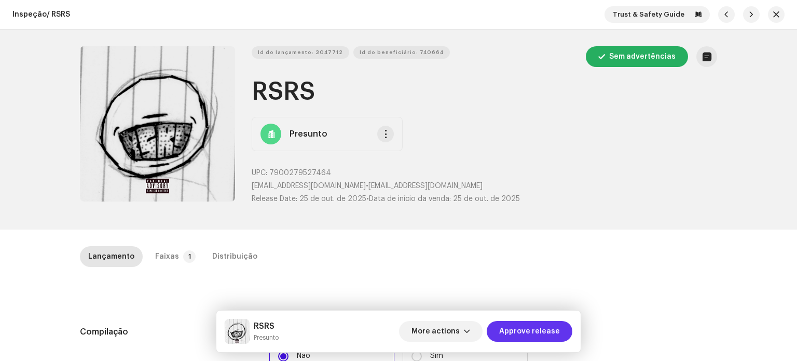
click at [526, 333] on span "Approve release" at bounding box center [529, 331] width 61 height 21
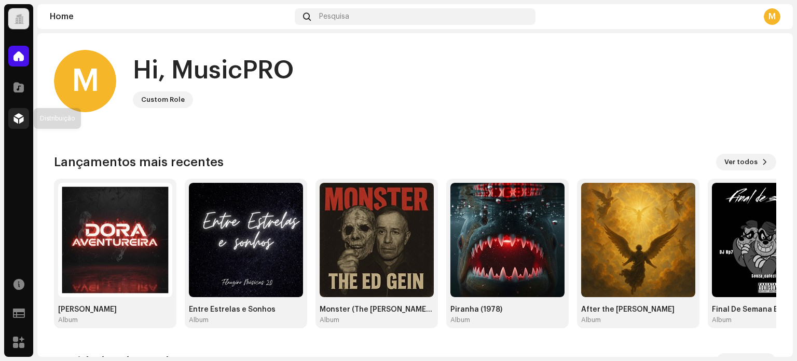
click at [20, 125] on div at bounding box center [18, 118] width 21 height 21
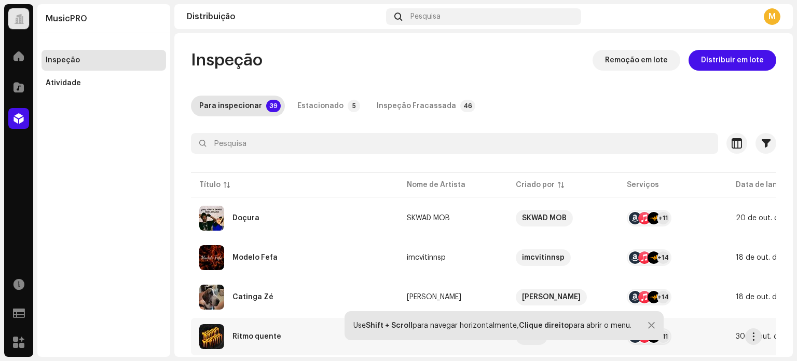
click at [295, 347] on div "Ritmo quente" at bounding box center [294, 336] width 191 height 25
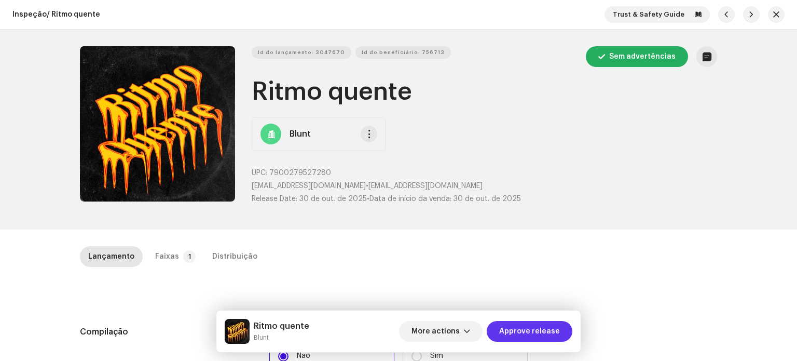
click at [528, 333] on span "Approve release" at bounding box center [529, 331] width 61 height 21
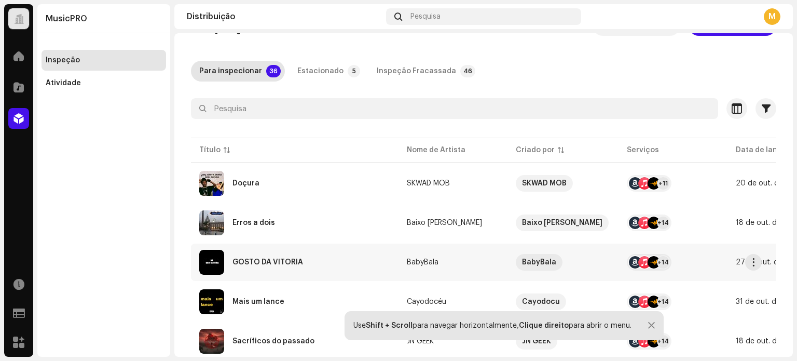
scroll to position [104, 0]
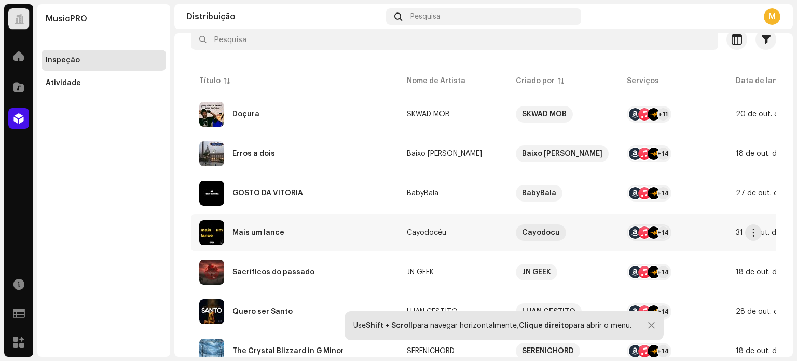
click at [311, 235] on div "Mais um lance" at bounding box center [294, 232] width 191 height 25
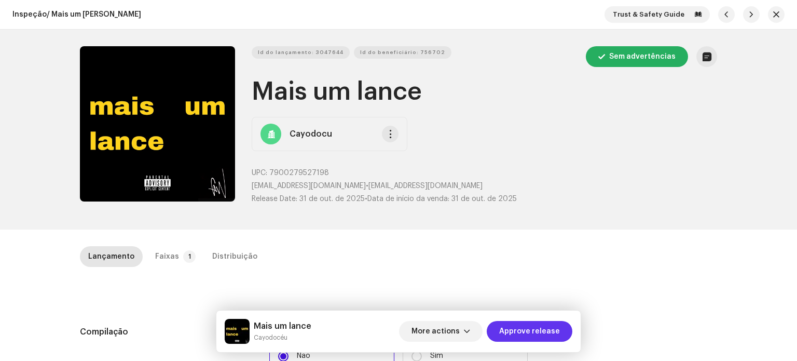
click at [521, 330] on span "Approve release" at bounding box center [529, 331] width 61 height 21
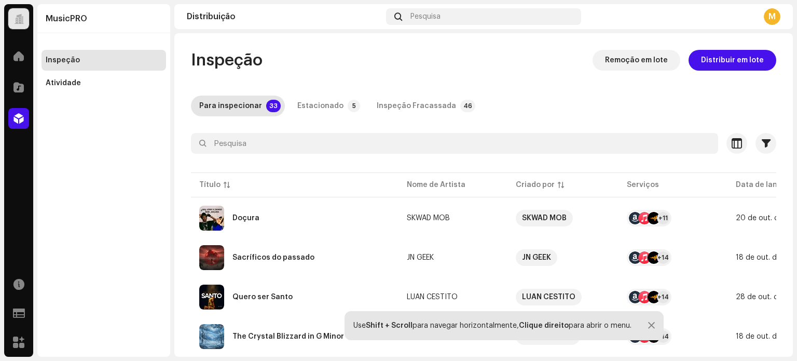
click at [655, 324] on div "Use Shift + Scroll para navegar horizontalmente, Clique direito para abrir o me…" at bounding box center [504, 325] width 319 height 29
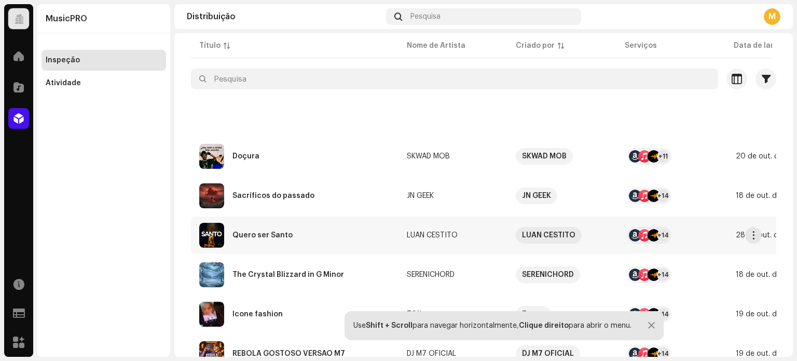
scroll to position [156, 0]
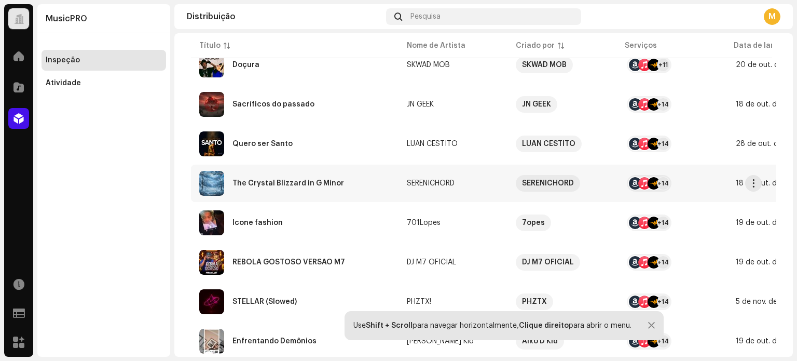
click at [350, 188] on div "The Crystal Blizzard in G Minor" at bounding box center [294, 183] width 191 height 25
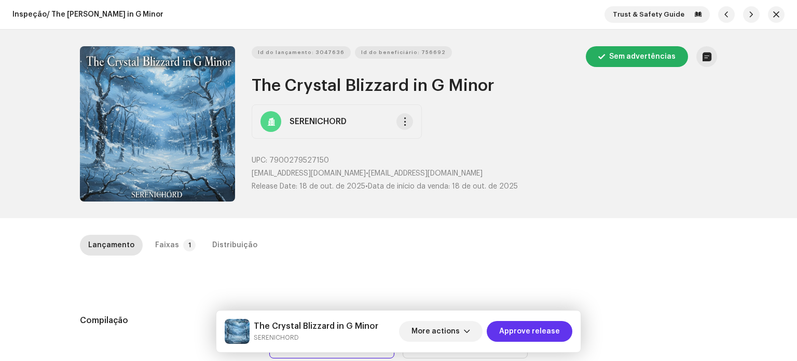
click at [526, 327] on span "Approve release" at bounding box center [529, 331] width 61 height 21
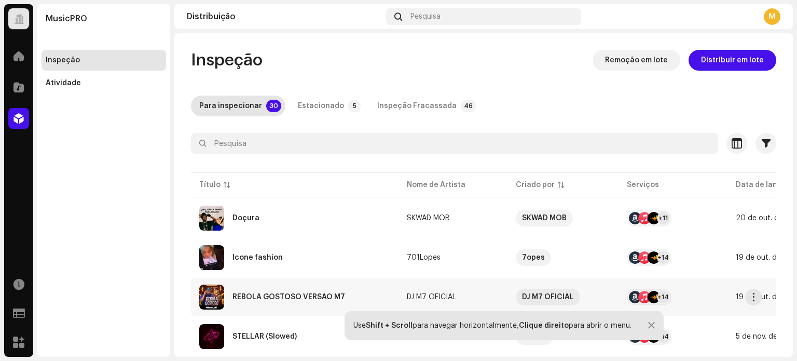
click at [332, 309] on div "REBOLA GOSTOSO VERSÃO M7" at bounding box center [294, 296] width 191 height 25
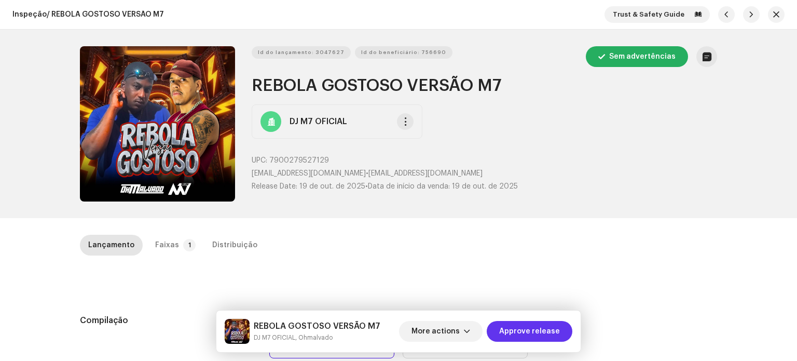
click at [524, 333] on span "Approve release" at bounding box center [529, 331] width 61 height 21
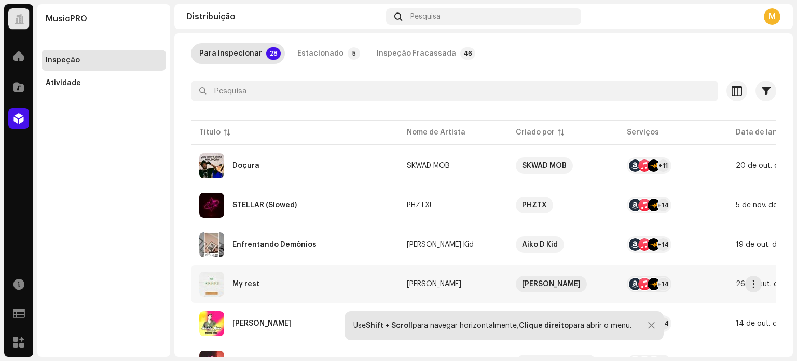
scroll to position [156, 0]
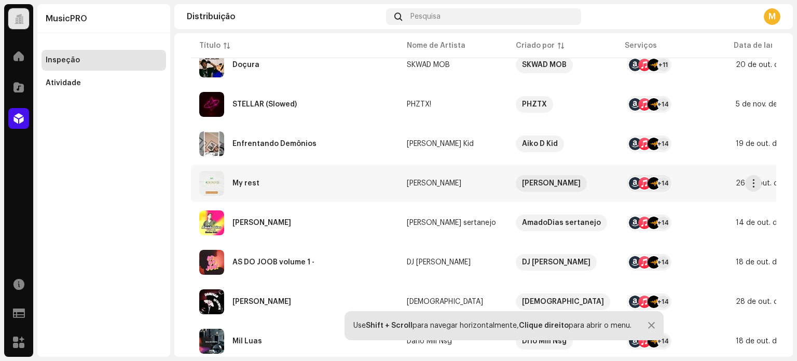
click at [263, 190] on div "My rest" at bounding box center [294, 183] width 191 height 25
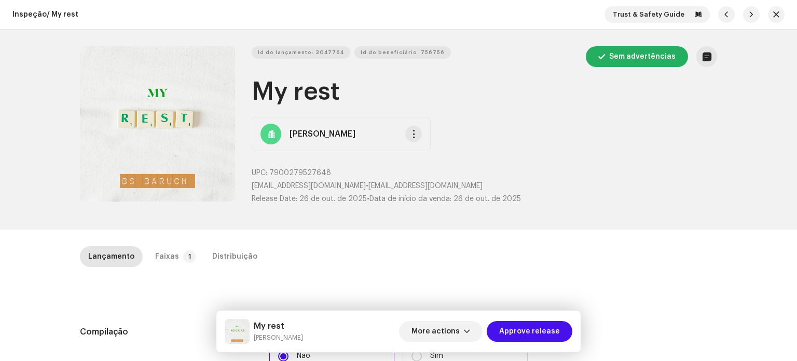
click at [533, 345] on div "My rest BS Baruch More actions Approve release" at bounding box center [398, 331] width 364 height 42
click at [538, 334] on span "Approve release" at bounding box center [529, 331] width 61 height 21
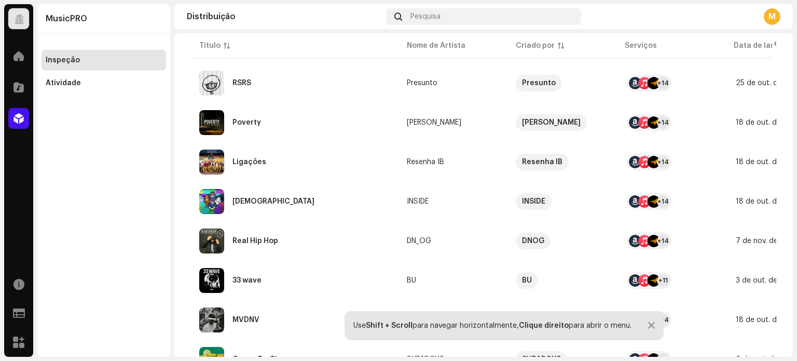
scroll to position [821, 0]
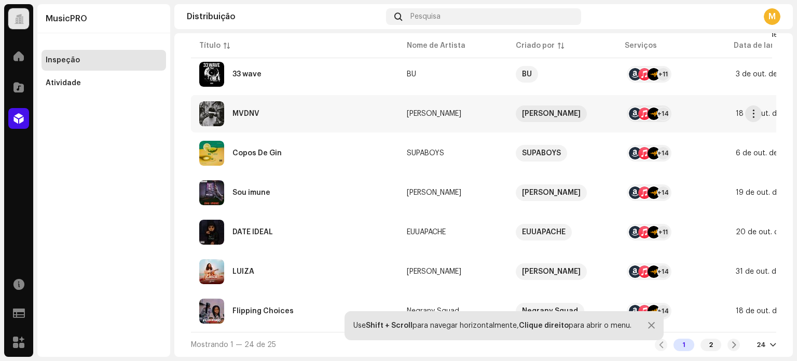
click at [266, 103] on div "MVDNV" at bounding box center [294, 113] width 191 height 25
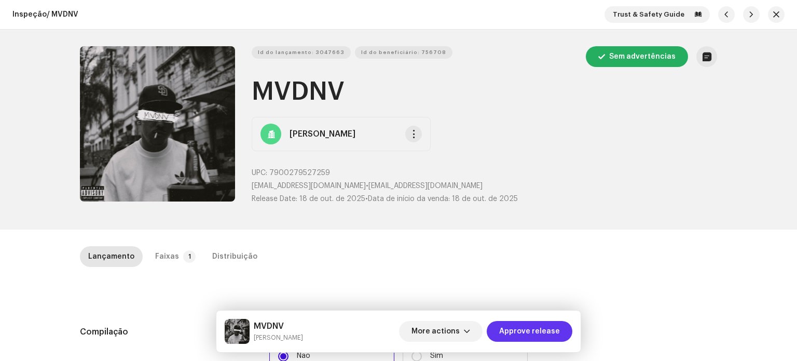
click at [515, 326] on span "Approve release" at bounding box center [529, 331] width 61 height 21
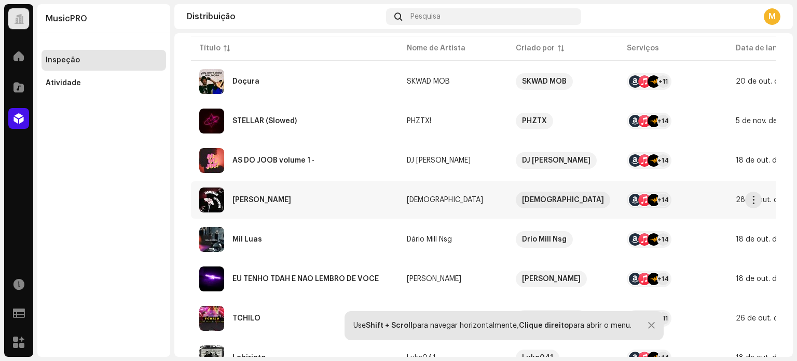
scroll to position [156, 0]
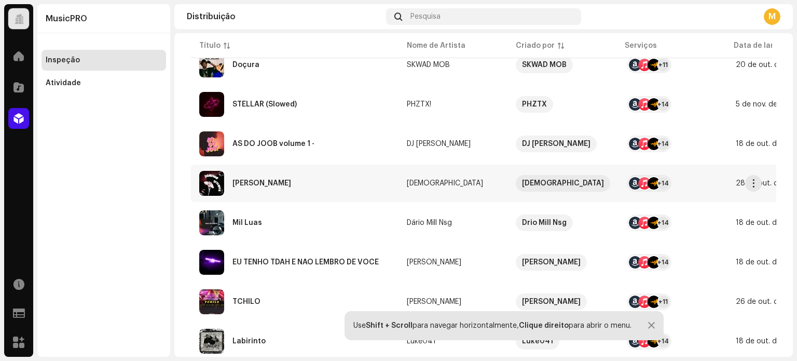
click at [274, 186] on div "Domingo Qualquer" at bounding box center [262, 183] width 59 height 7
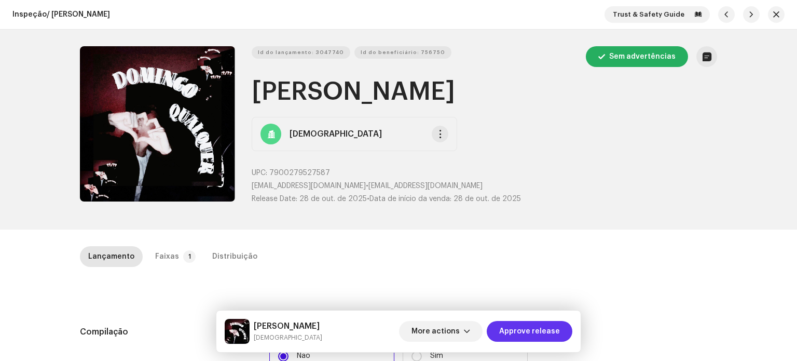
click at [534, 333] on span "Approve release" at bounding box center [529, 331] width 61 height 21
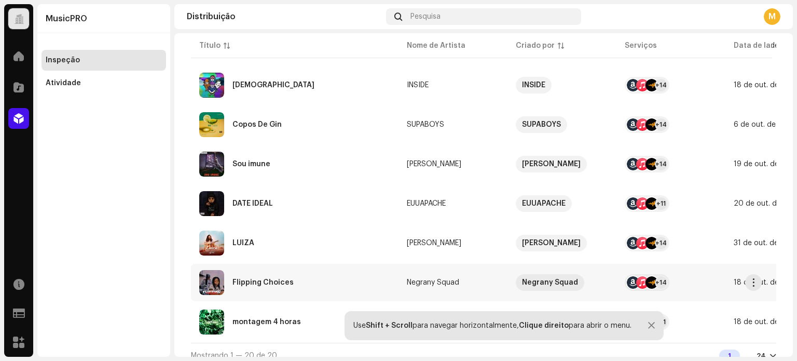
scroll to position [663, 0]
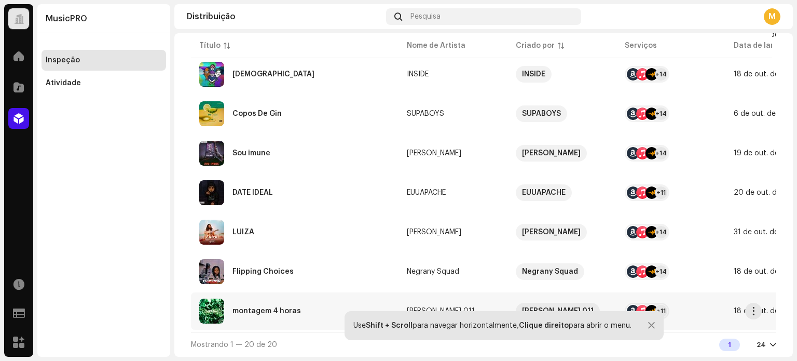
click at [274, 307] on div "montagem 4 horas" at bounding box center [267, 310] width 69 height 7
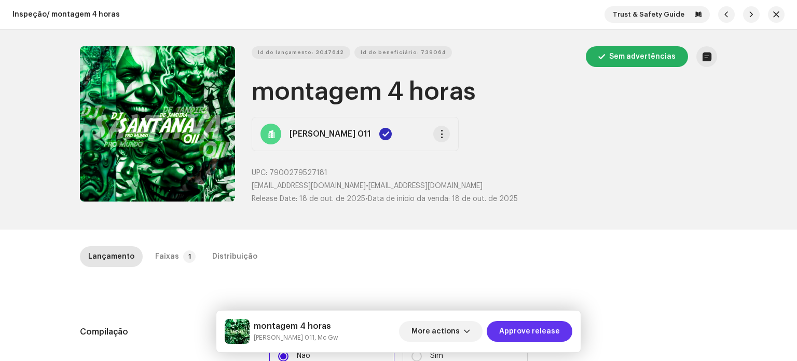
click at [514, 334] on span "Approve release" at bounding box center [529, 331] width 61 height 21
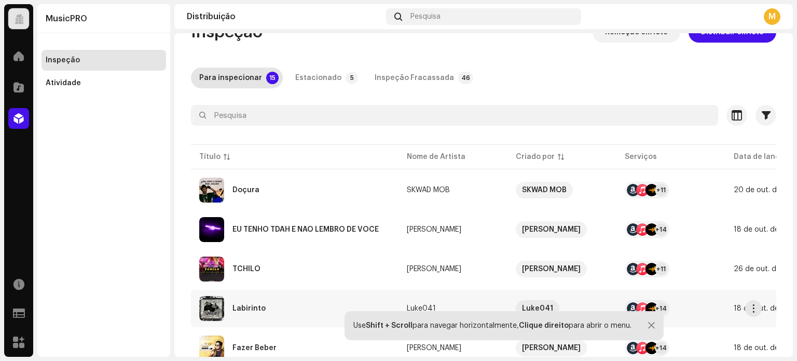
scroll to position [52, 0]
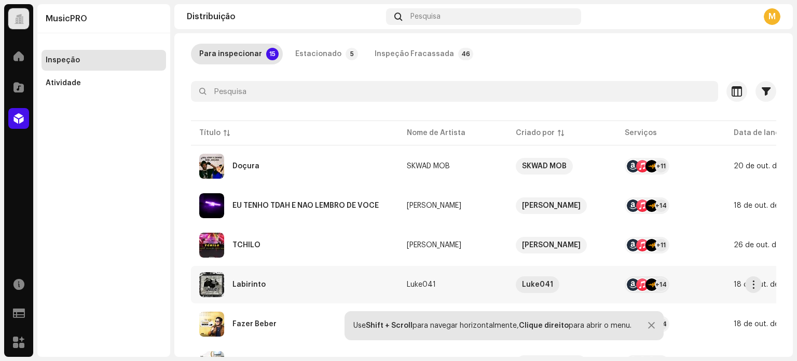
click at [281, 287] on div "Labirinto" at bounding box center [294, 284] width 191 height 25
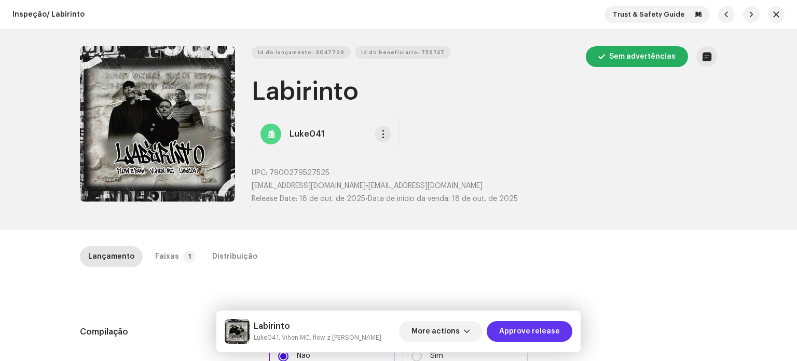
click at [534, 326] on span "Approve release" at bounding box center [529, 331] width 61 height 21
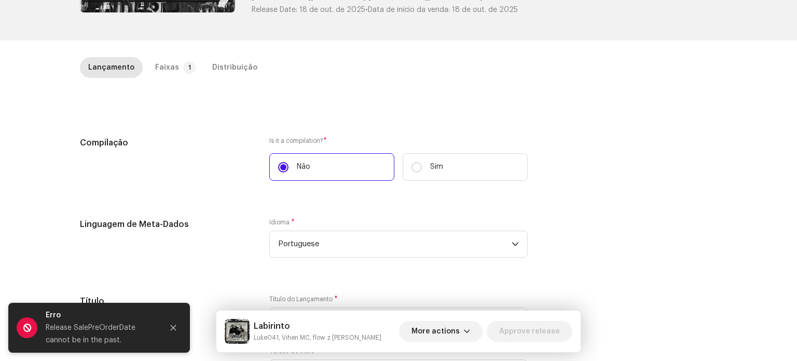
scroll to position [208, 0]
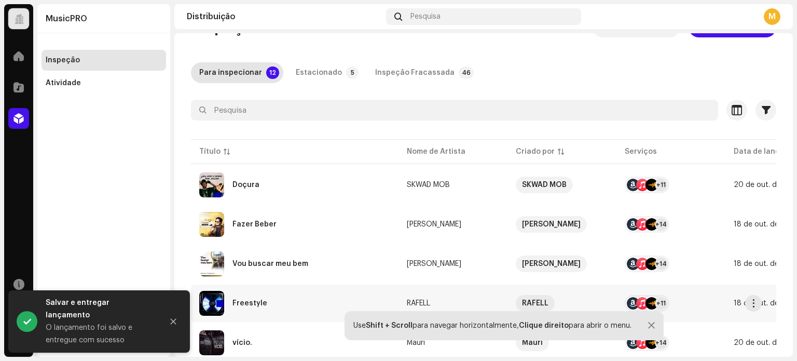
scroll to position [104, 0]
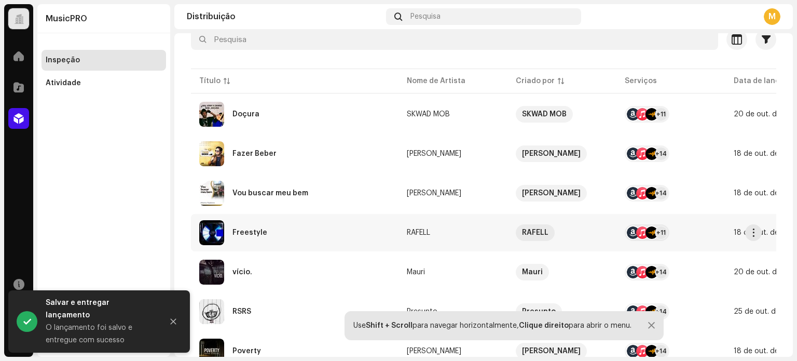
click at [277, 236] on div "Freestyle" at bounding box center [294, 232] width 191 height 25
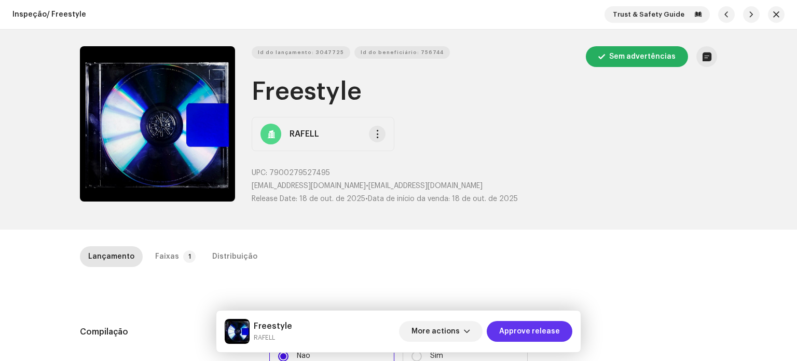
click at [523, 330] on span "Approve release" at bounding box center [529, 331] width 61 height 21
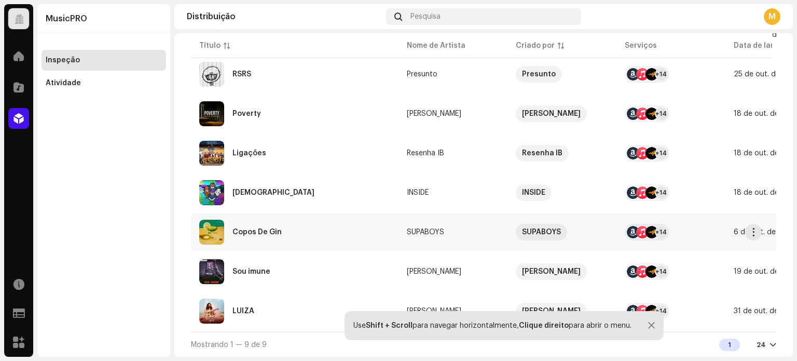
scroll to position [229, 0]
click at [309, 229] on div "Copos De Gin" at bounding box center [294, 232] width 191 height 25
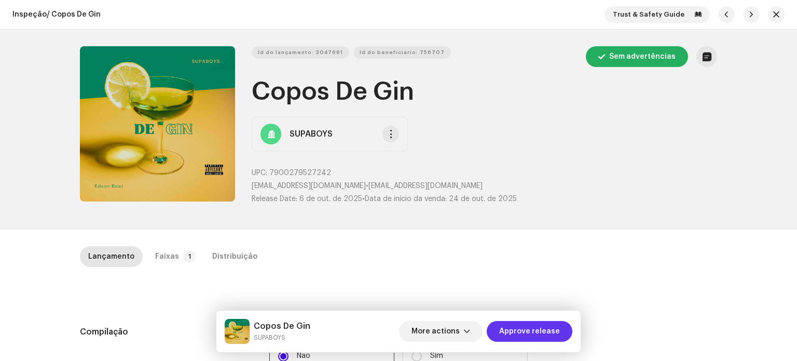
click at [524, 324] on span "Approve release" at bounding box center [529, 331] width 61 height 21
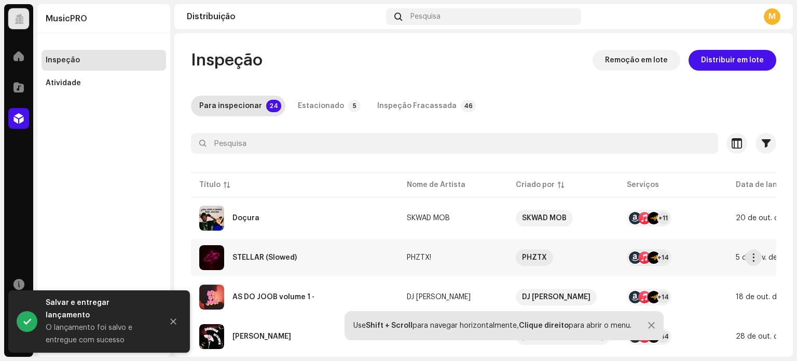
click at [297, 265] on div "STELLAR (Slowed)" at bounding box center [294, 257] width 191 height 25
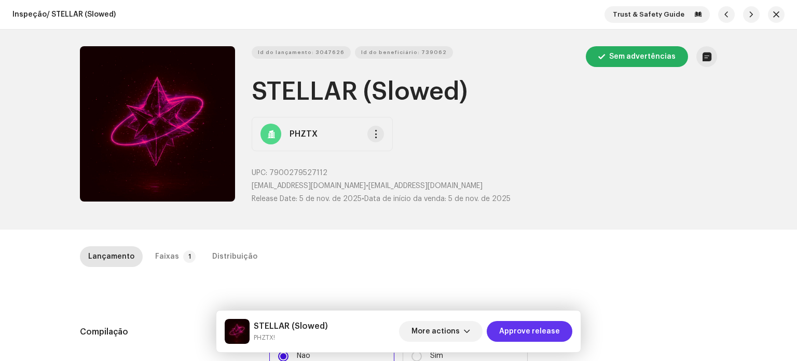
click at [537, 328] on span "Approve release" at bounding box center [529, 331] width 61 height 21
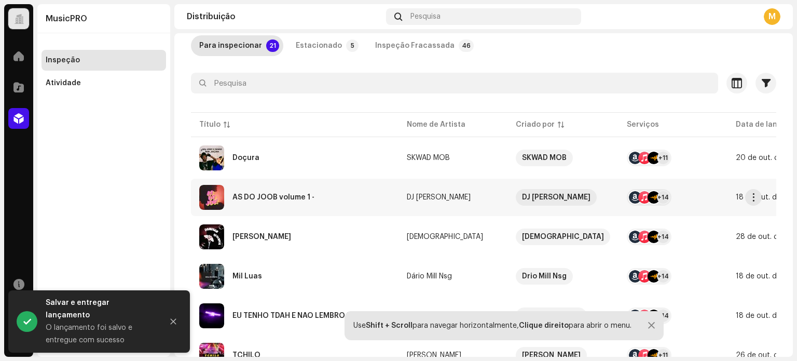
scroll to position [104, 0]
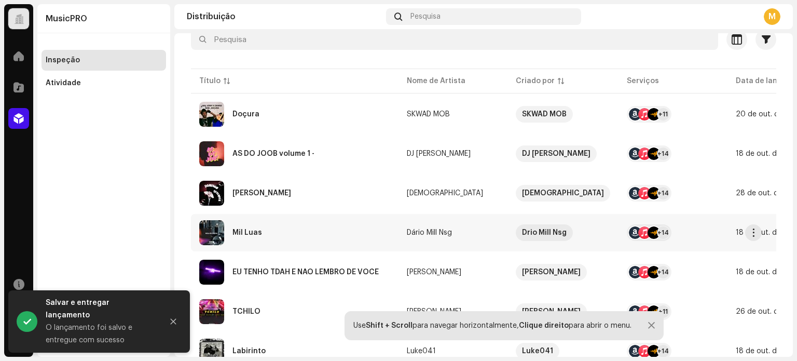
click at [268, 230] on div "Mil Luas" at bounding box center [294, 232] width 191 height 25
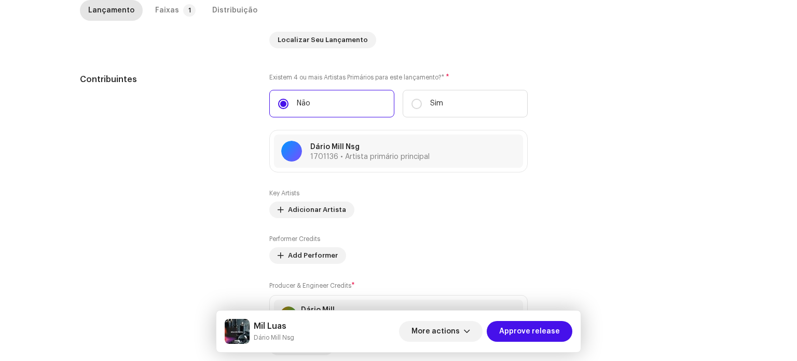
scroll to position [934, 0]
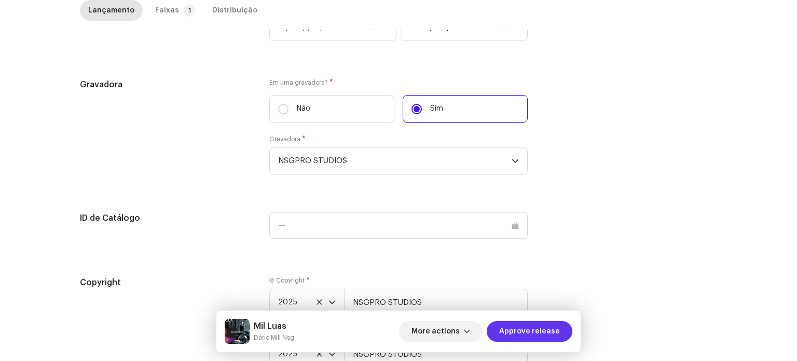
click at [517, 335] on span "Approve release" at bounding box center [529, 331] width 61 height 21
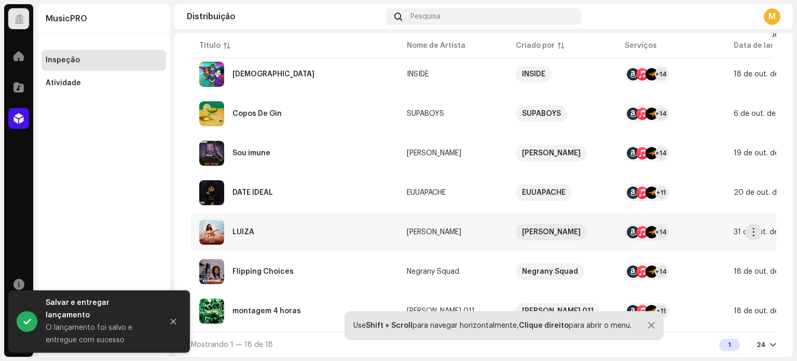
scroll to position [584, 0]
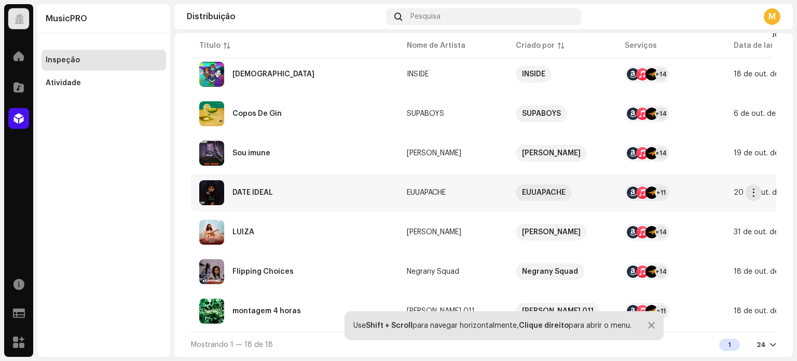
click at [282, 184] on div "DATE IDEAL" at bounding box center [294, 192] width 191 height 25
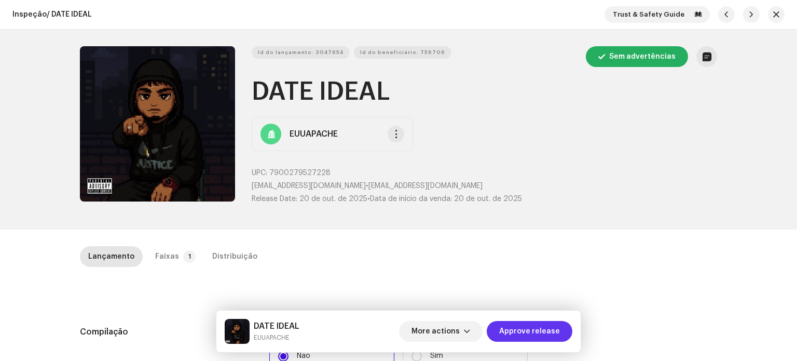
click at [537, 335] on span "Approve release" at bounding box center [529, 331] width 61 height 21
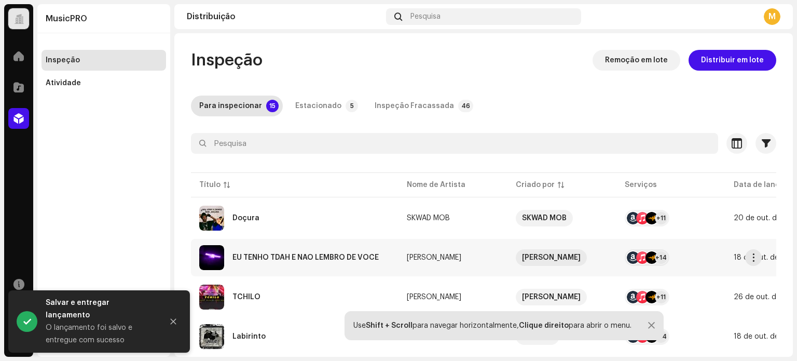
click at [298, 255] on div "EU TENHO TDAH E NÃO LEMBRO DE VOCÊ" at bounding box center [306, 257] width 146 height 7
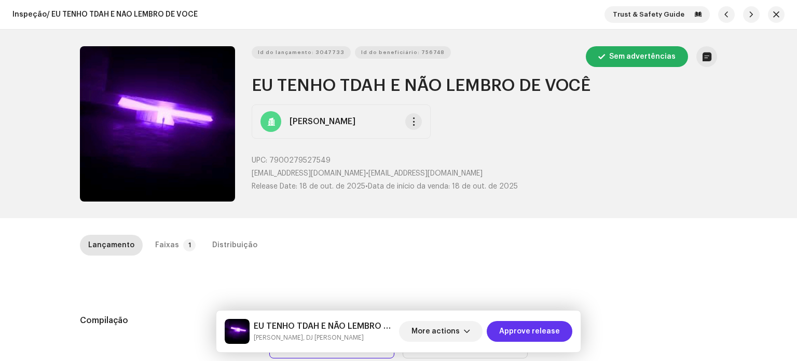
click at [542, 334] on span "Approve release" at bounding box center [529, 331] width 61 height 21
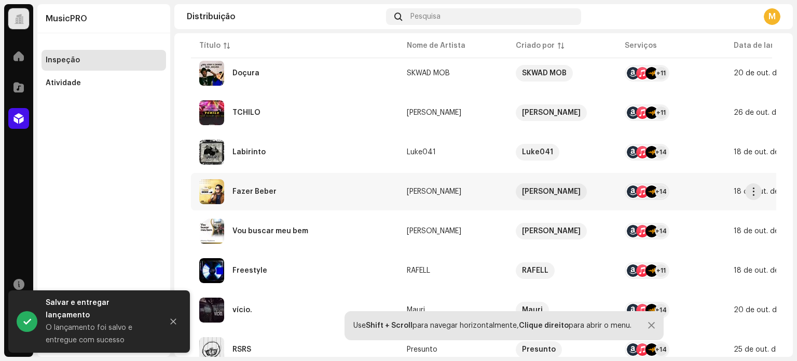
scroll to position [156, 0]
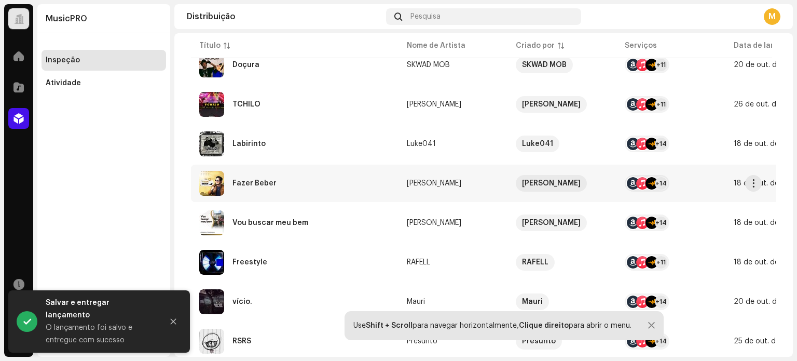
click at [272, 186] on div "Fazer Beber" at bounding box center [255, 183] width 44 height 7
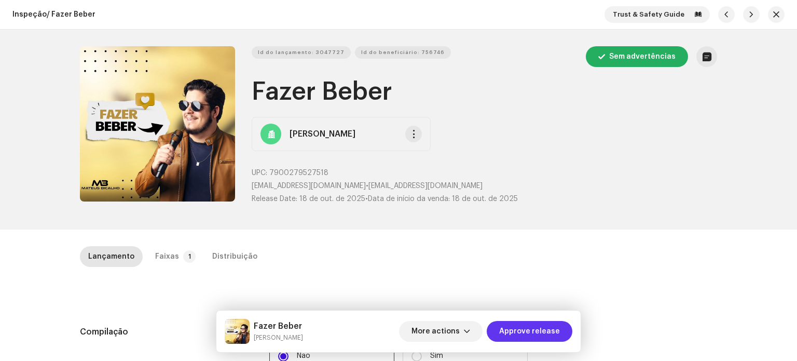
click at [517, 330] on span "Approve release" at bounding box center [529, 331] width 61 height 21
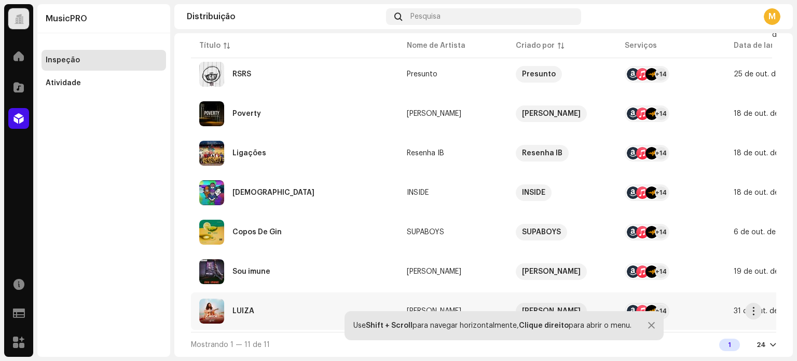
scroll to position [268, 0]
click at [277, 312] on div "LUIZA" at bounding box center [294, 310] width 191 height 25
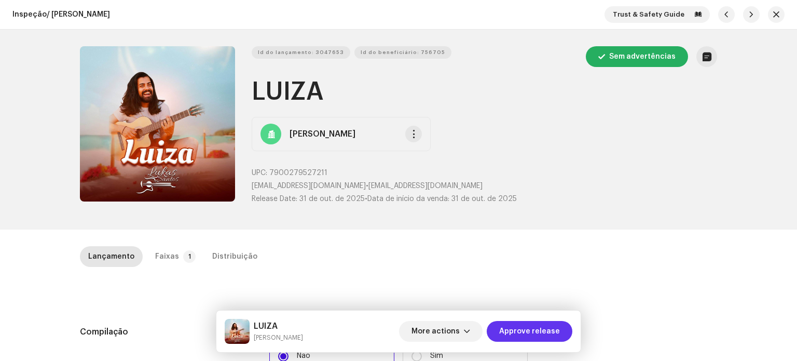
click at [508, 332] on span "Approve release" at bounding box center [529, 331] width 61 height 21
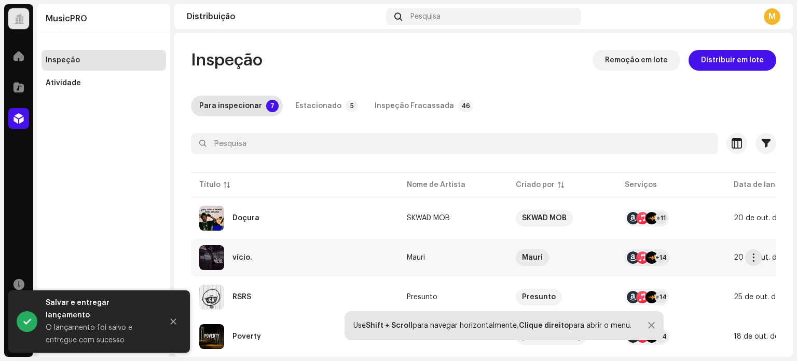
click at [263, 260] on div "vício." at bounding box center [294, 257] width 191 height 25
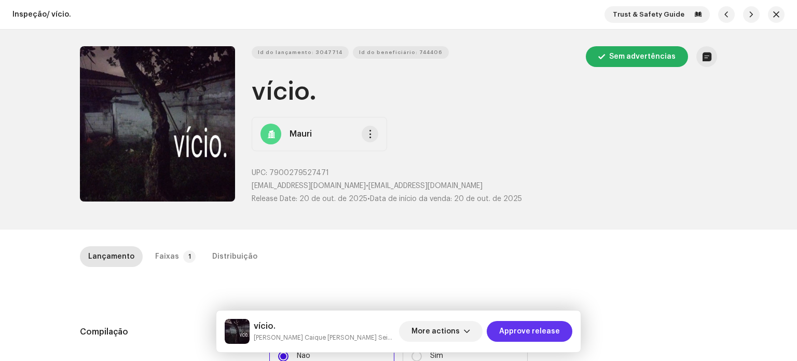
click at [521, 324] on span "Approve release" at bounding box center [529, 331] width 61 height 21
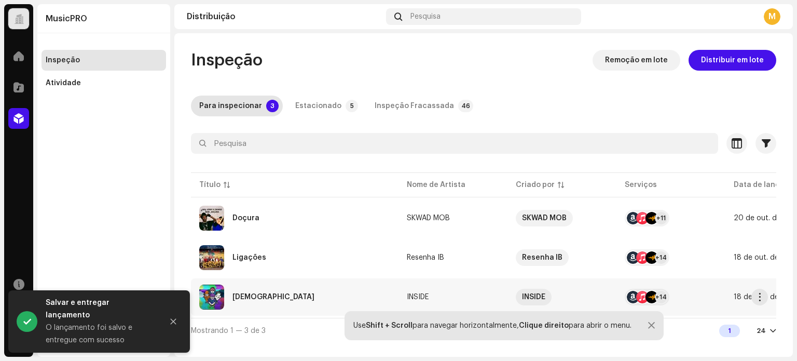
click at [295, 306] on div "Santo Graal" at bounding box center [294, 296] width 191 height 25
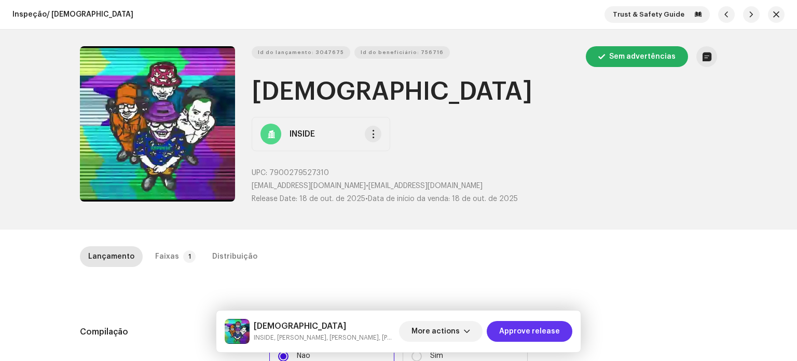
click at [526, 324] on span "Approve release" at bounding box center [529, 331] width 61 height 21
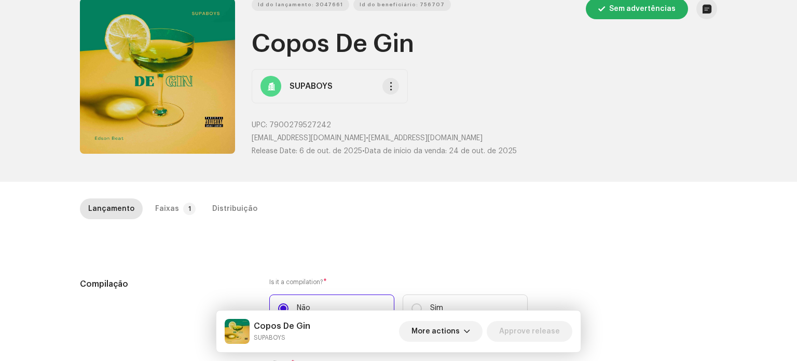
scroll to position [104, 0]
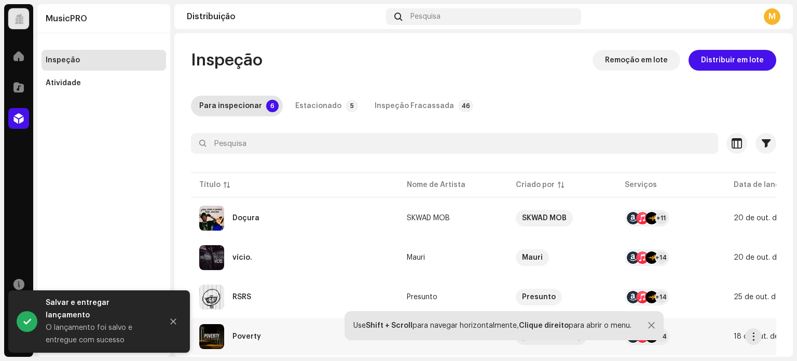
click at [281, 339] on div "Poverty" at bounding box center [294, 336] width 191 height 25
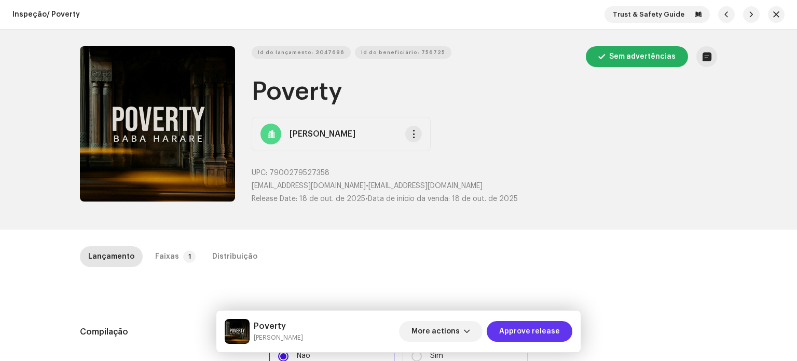
click at [524, 330] on span "Approve release" at bounding box center [529, 331] width 61 height 21
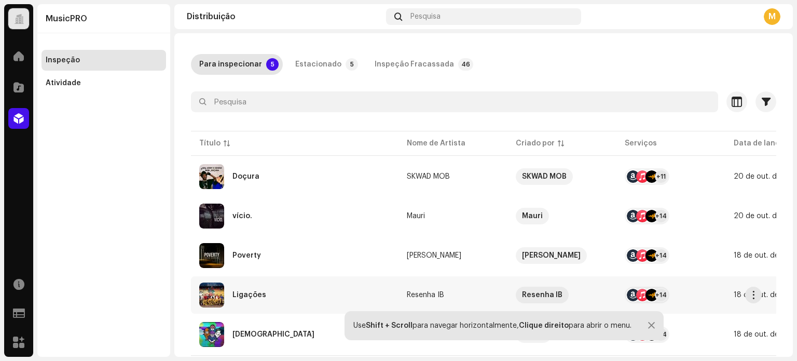
scroll to position [69, 0]
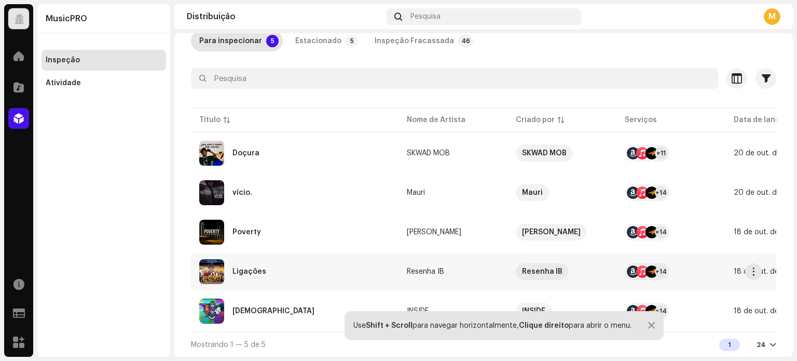
click at [276, 270] on div "Ligações" at bounding box center [294, 271] width 191 height 25
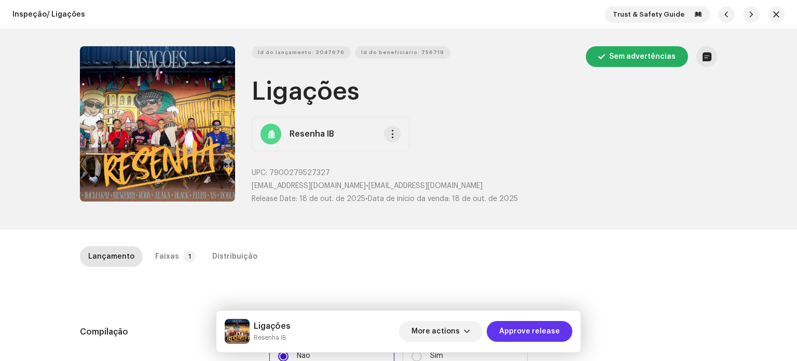
click at [524, 331] on span "Approve release" at bounding box center [529, 331] width 61 height 21
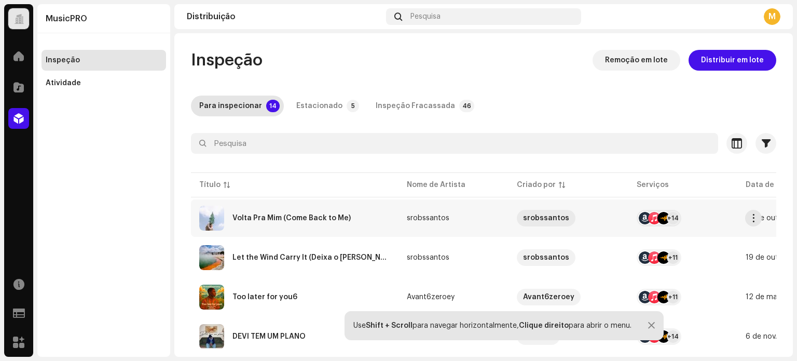
click at [308, 216] on div "Volta Pra Mim (Come Back to Me)" at bounding box center [292, 217] width 118 height 7
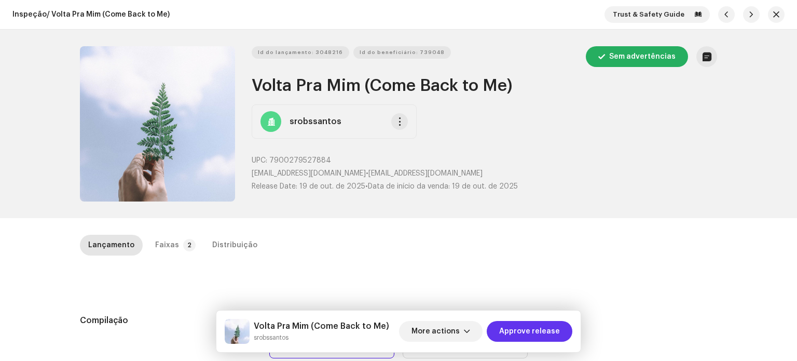
click at [534, 323] on span "Approve release" at bounding box center [529, 331] width 61 height 21
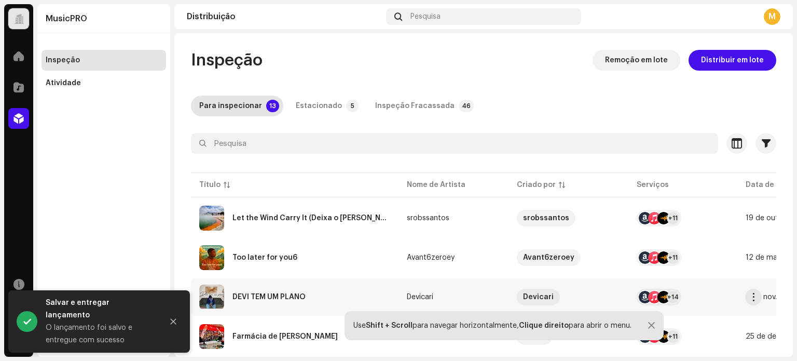
click at [294, 289] on div "DEVI TEM UM PLANO" at bounding box center [294, 296] width 191 height 25
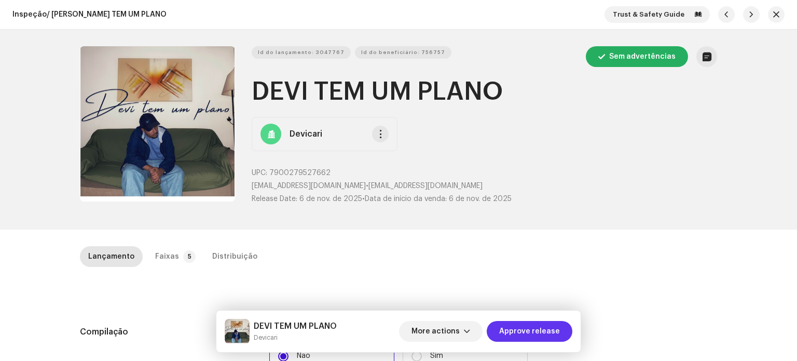
click at [533, 332] on span "Approve release" at bounding box center [529, 331] width 61 height 21
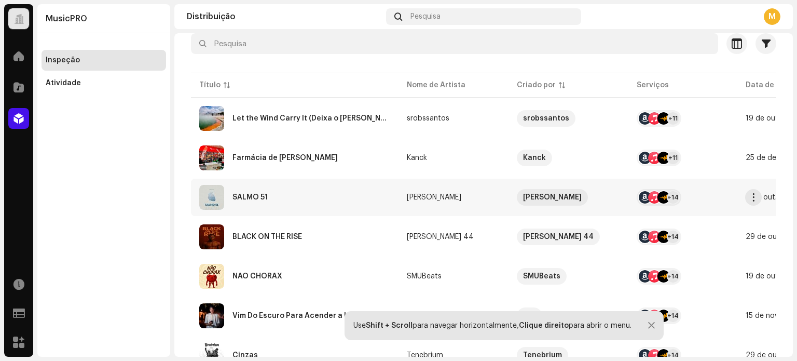
scroll to position [104, 0]
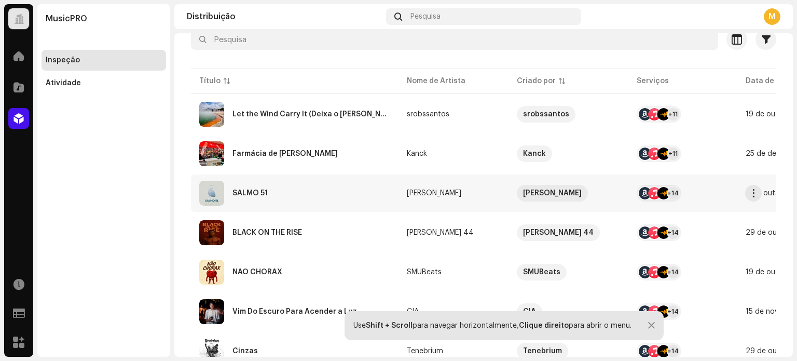
click at [302, 184] on div "SALMO 51" at bounding box center [294, 193] width 191 height 25
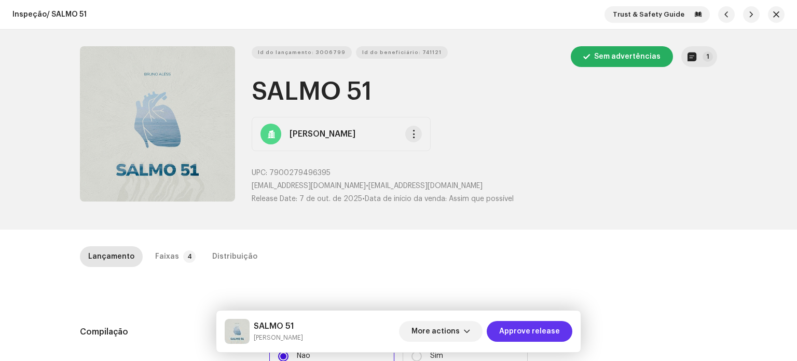
click at [529, 332] on span "Approve release" at bounding box center [529, 331] width 61 height 21
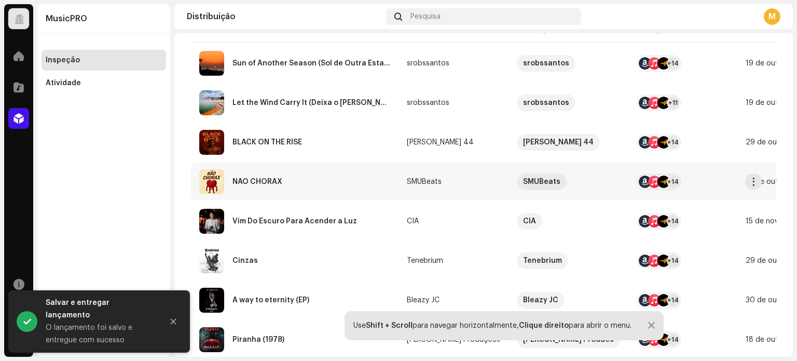
scroll to position [156, 0]
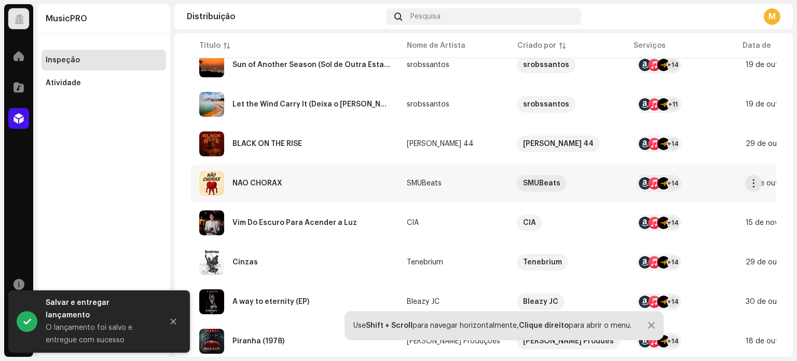
click at [285, 185] on div "NÃO CHORAX" at bounding box center [294, 183] width 191 height 25
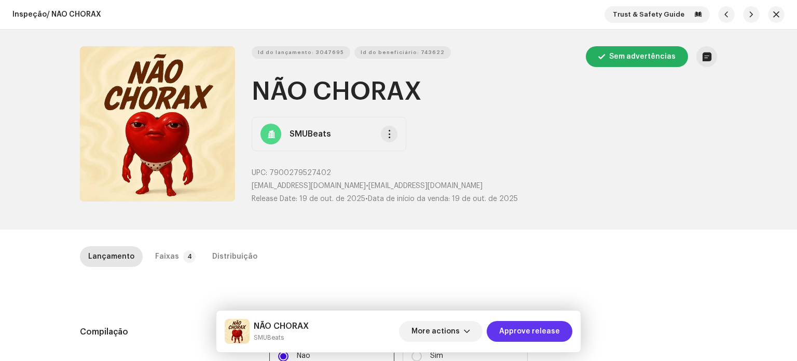
click at [533, 336] on span "Approve release" at bounding box center [529, 331] width 61 height 21
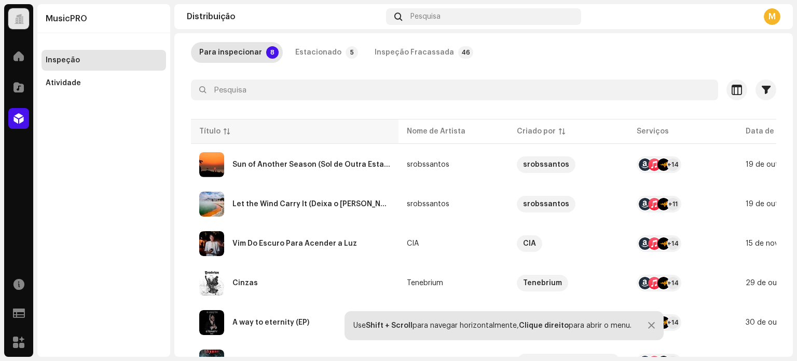
scroll to position [104, 0]
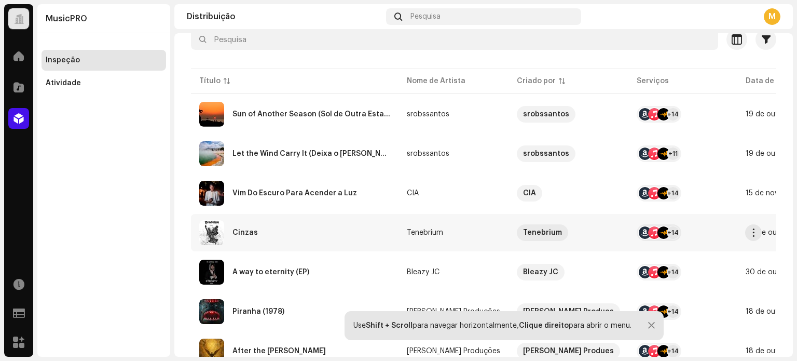
click at [299, 224] on div "Cinzas" at bounding box center [294, 232] width 191 height 25
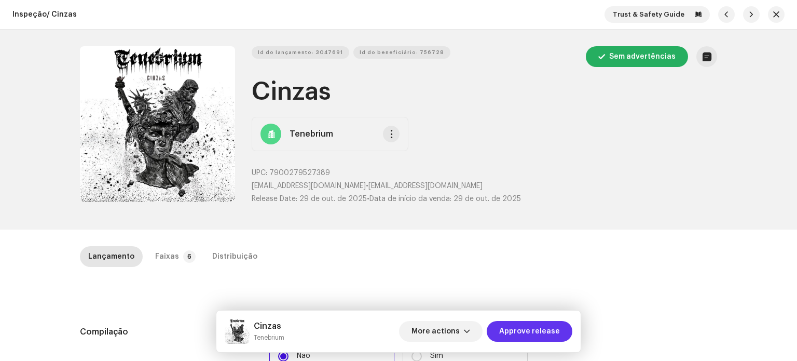
click at [519, 325] on span "Approve release" at bounding box center [529, 331] width 61 height 21
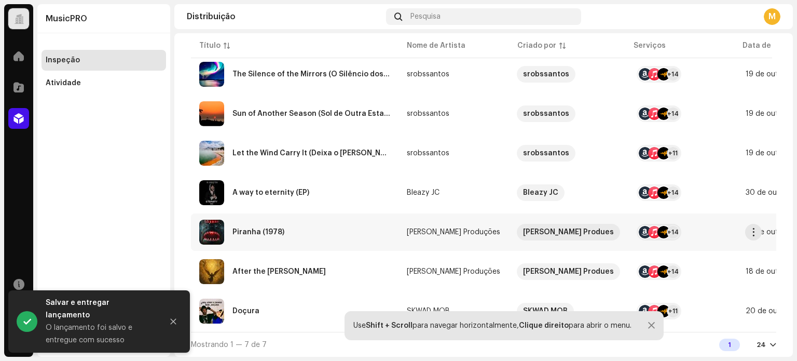
scroll to position [150, 0]
click at [299, 221] on div "Piranha (1978)" at bounding box center [294, 232] width 191 height 25
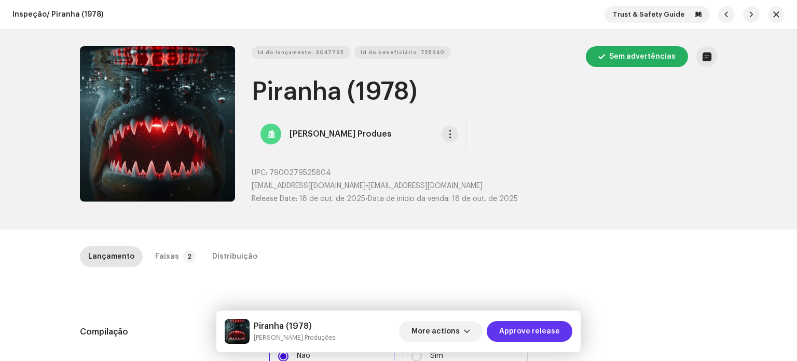
click at [530, 321] on div "Piranha (1978) Gabriel Andrade Produções More actions Approve release" at bounding box center [398, 331] width 364 height 42
click at [529, 323] on span "Approve release" at bounding box center [529, 331] width 61 height 21
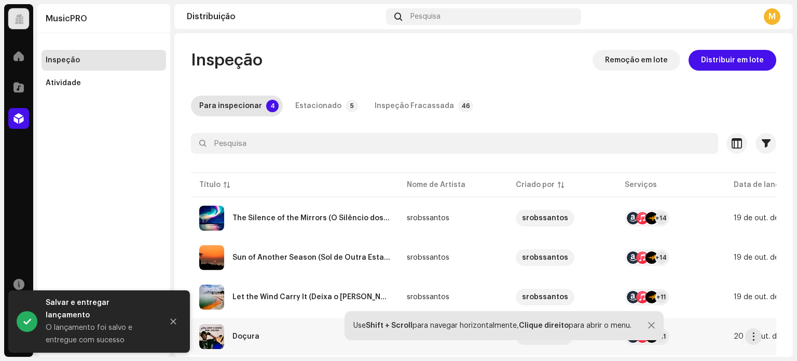
click at [251, 340] on div "Doçura" at bounding box center [294, 336] width 191 height 25
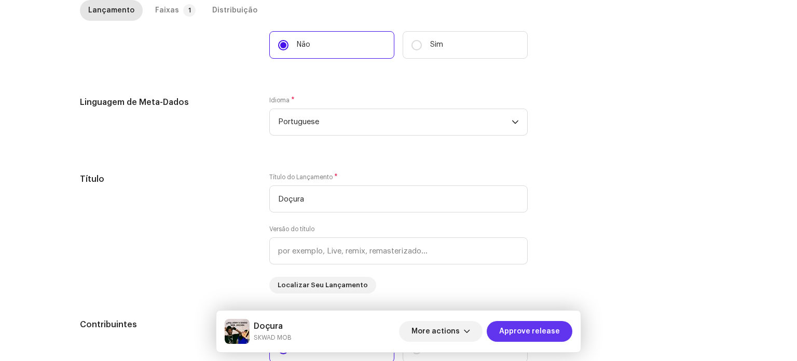
scroll to position [311, 0]
click at [511, 320] on div "More actions Approve release" at bounding box center [485, 331] width 173 height 25
click at [515, 335] on span "Approve release" at bounding box center [529, 331] width 61 height 21
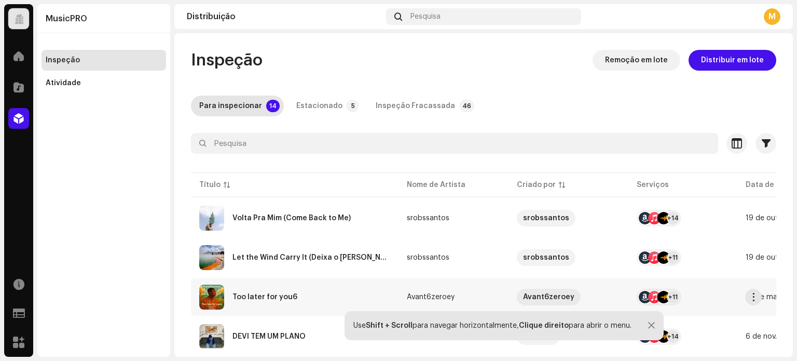
click at [287, 278] on td "Too later for you6" at bounding box center [295, 296] width 208 height 37
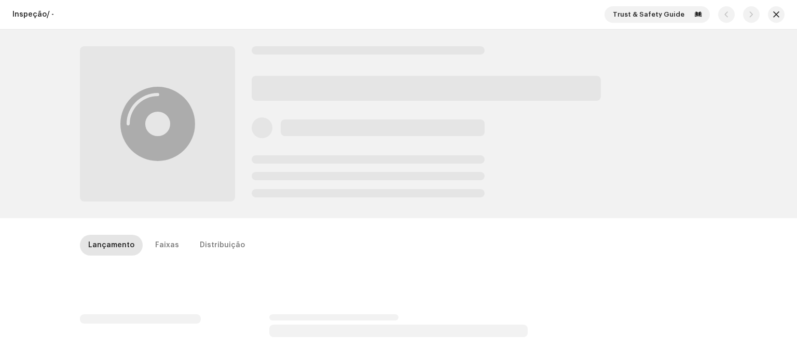
click at [292, 257] on div "Lançamento Faixas Distribuição" at bounding box center [398, 250] width 637 height 30
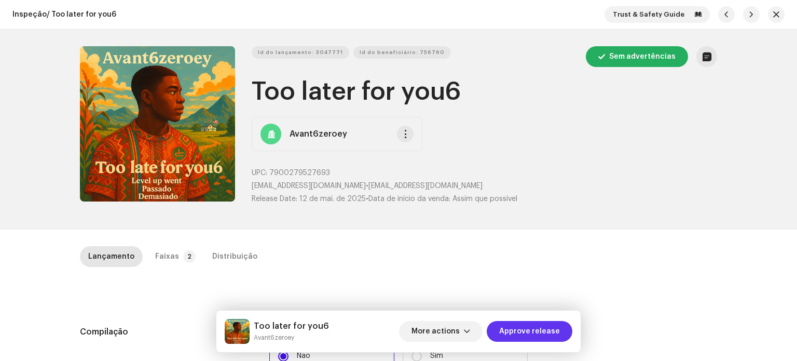
drag, startPoint x: 547, startPoint y: 349, endPoint x: 547, endPoint y: 335, distance: 14.0
click at [547, 344] on div "Too later for you6 Avant6zeroey More actions Approve release" at bounding box center [398, 331] width 364 height 42
click at [547, 335] on span "Approve release" at bounding box center [529, 331] width 61 height 21
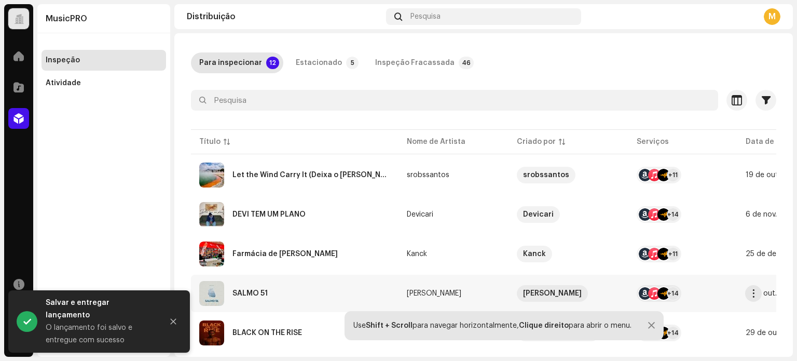
scroll to position [104, 0]
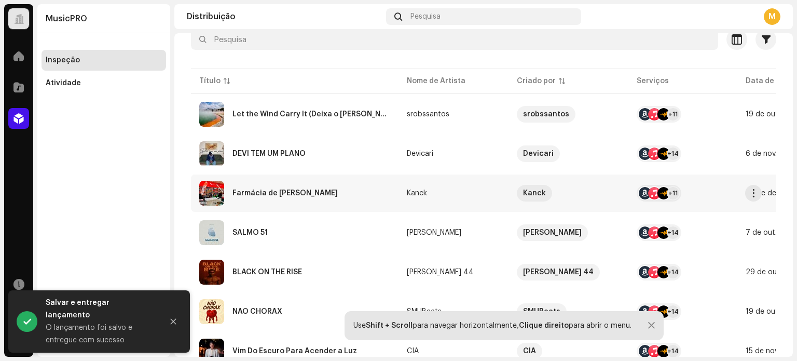
click at [306, 197] on div "Farmácia de [PERSON_NAME]" at bounding box center [294, 193] width 191 height 25
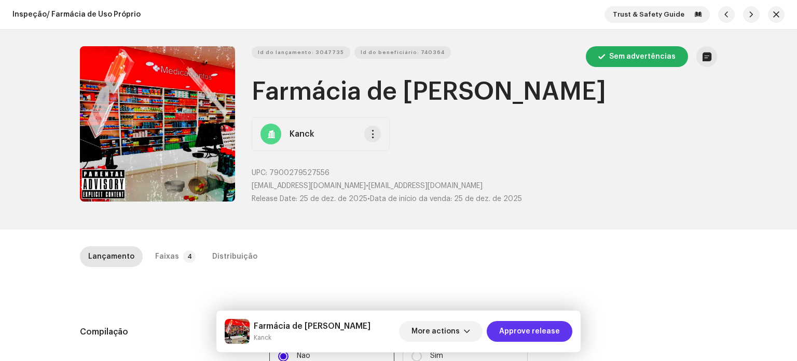
click at [531, 334] on span "Approve release" at bounding box center [529, 331] width 61 height 21
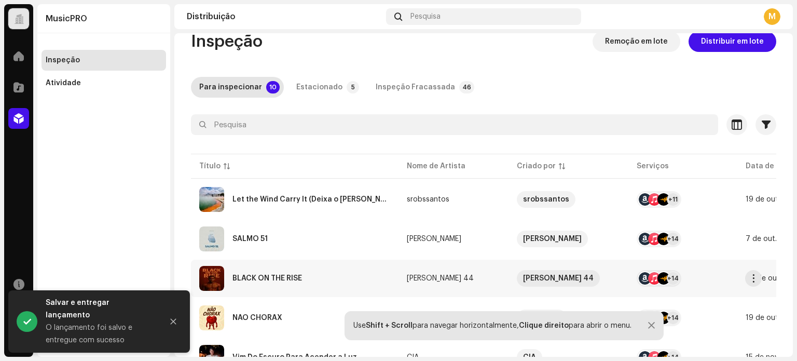
scroll to position [52, 0]
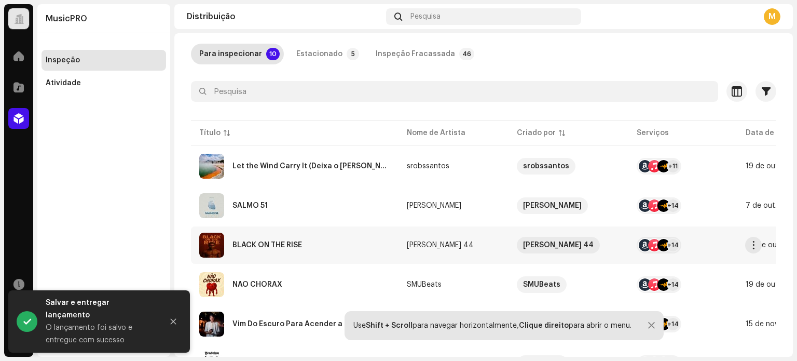
click at [294, 242] on div "BLACK ON THE RISE" at bounding box center [268, 244] width 70 height 7
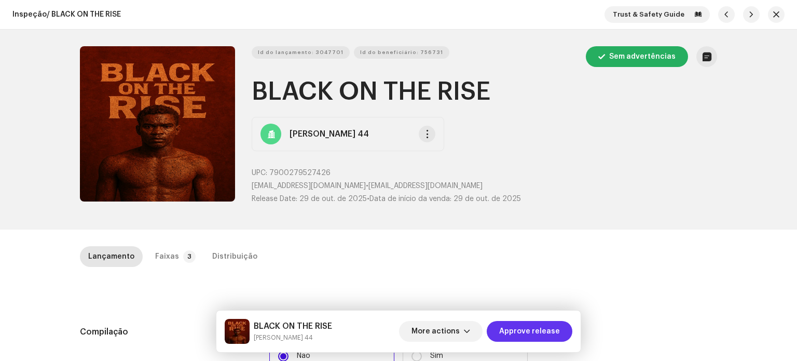
click at [540, 329] on span "Approve release" at bounding box center [529, 331] width 61 height 21
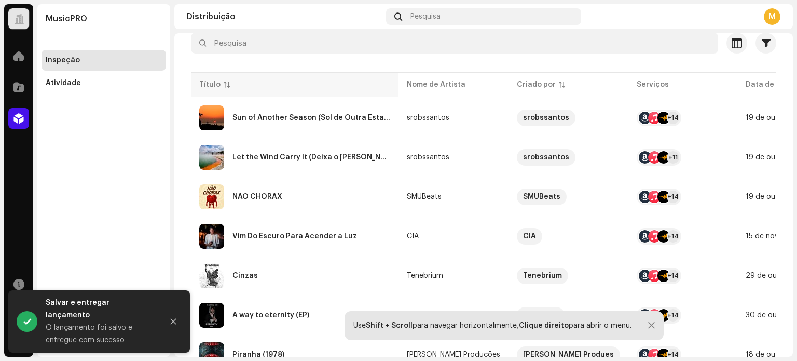
scroll to position [104, 0]
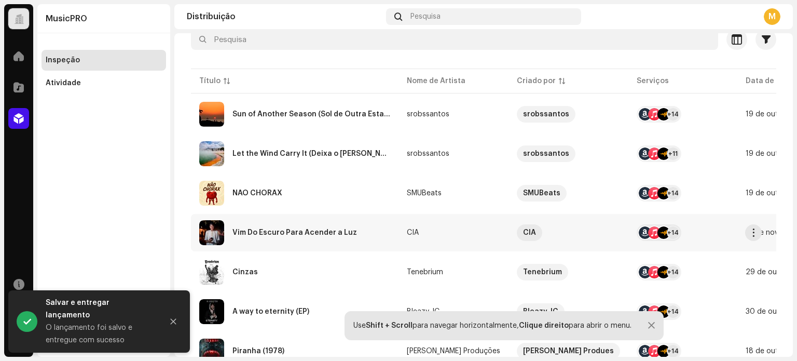
click at [328, 242] on div "Vim Do Escuro Para Acender a Luz" at bounding box center [294, 232] width 191 height 25
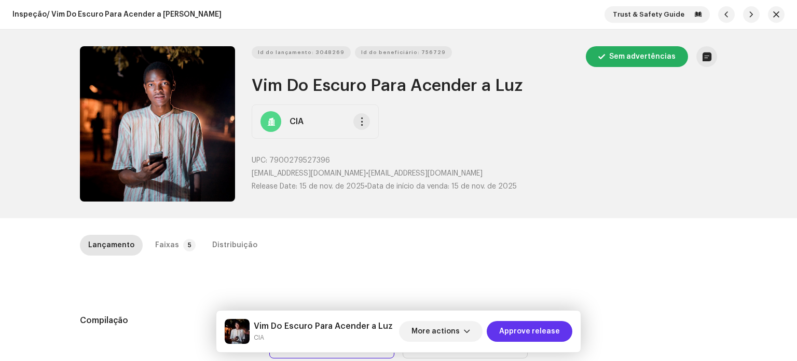
click at [517, 325] on span "Approve release" at bounding box center [529, 331] width 61 height 21
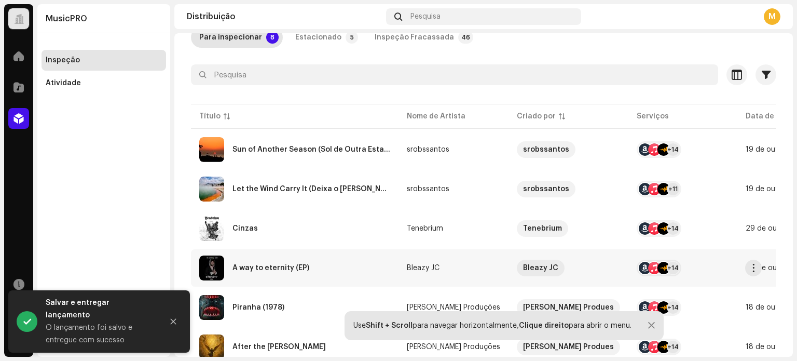
scroll to position [147, 0]
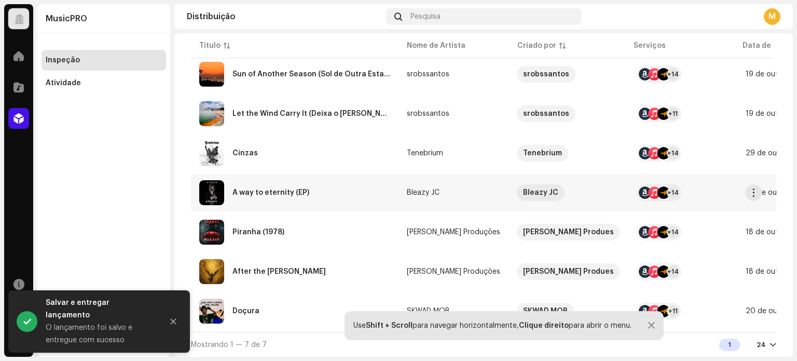
click at [287, 193] on div "A way to eternity (EP)" at bounding box center [271, 192] width 77 height 7
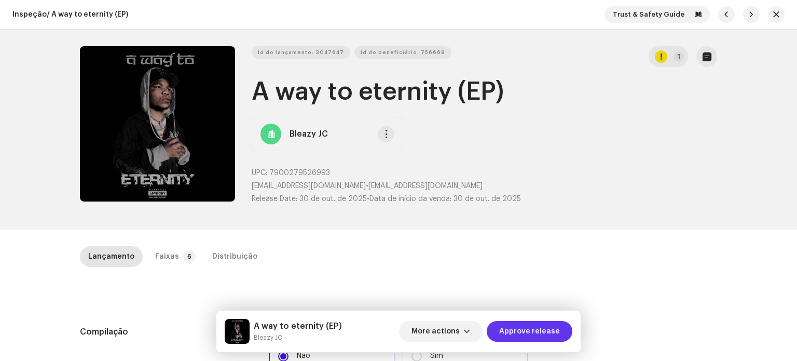
click at [513, 326] on span "Approve release" at bounding box center [529, 331] width 61 height 21
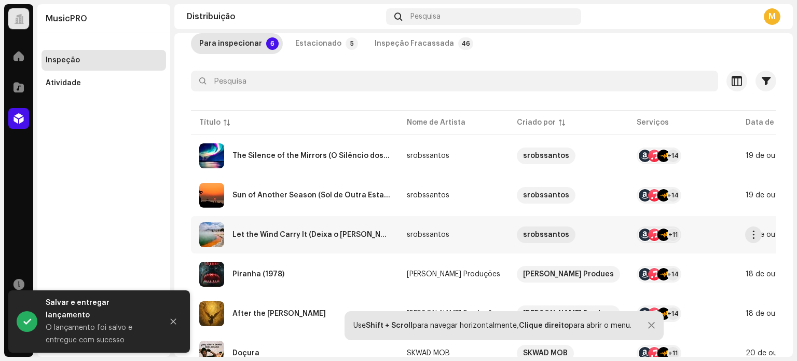
scroll to position [108, 0]
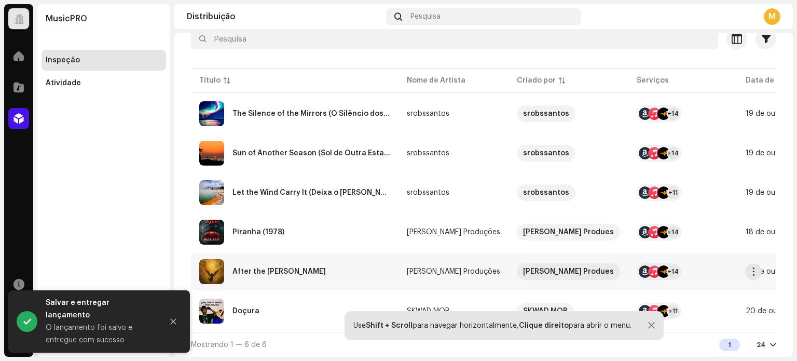
click at [276, 269] on div "After the [PERSON_NAME]" at bounding box center [279, 271] width 93 height 7
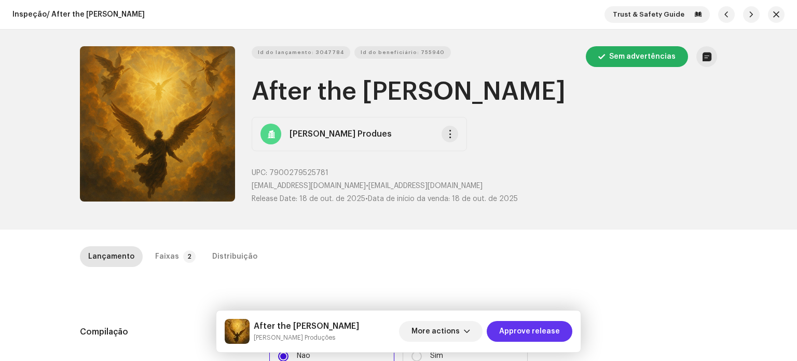
click at [541, 321] on span "Approve release" at bounding box center [529, 331] width 61 height 21
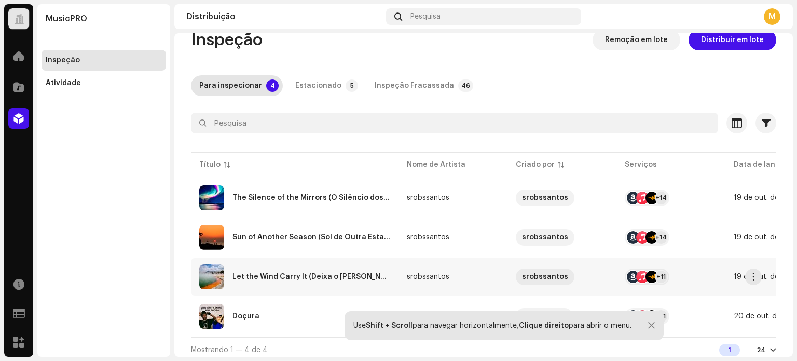
scroll to position [29, 0]
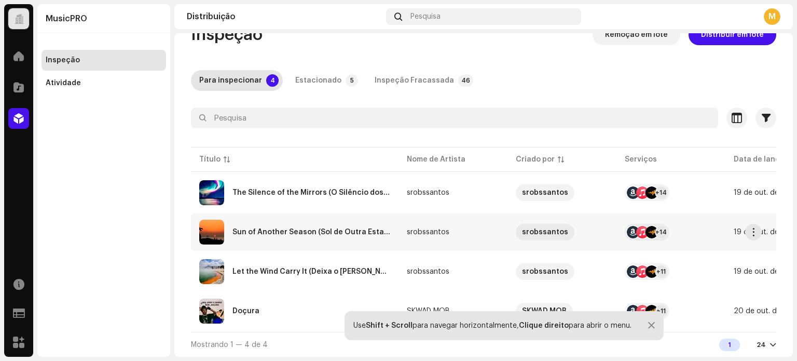
click at [282, 240] on td "Sun of Another Season (Sol de Outra Estação)" at bounding box center [295, 231] width 208 height 37
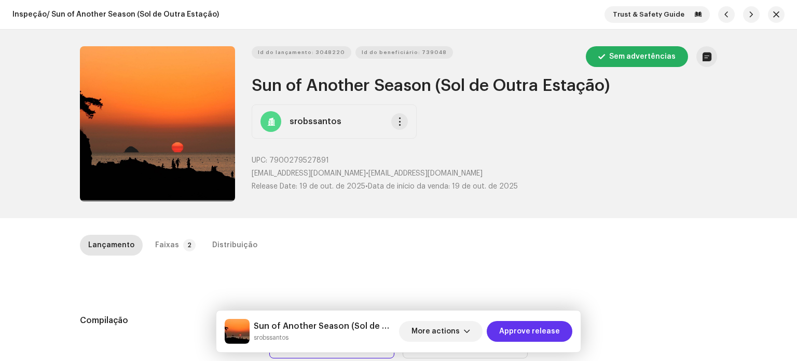
click at [509, 337] on span "Approve release" at bounding box center [529, 331] width 61 height 21
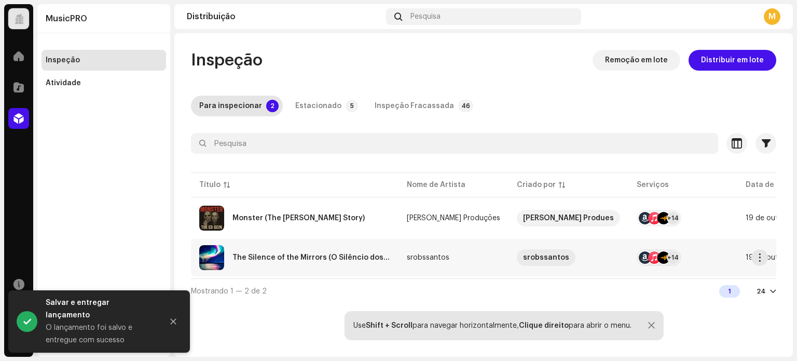
click at [329, 258] on div "The Silence of the Mirrors (O Silêncio dos Espelhos)" at bounding box center [312, 257] width 158 height 7
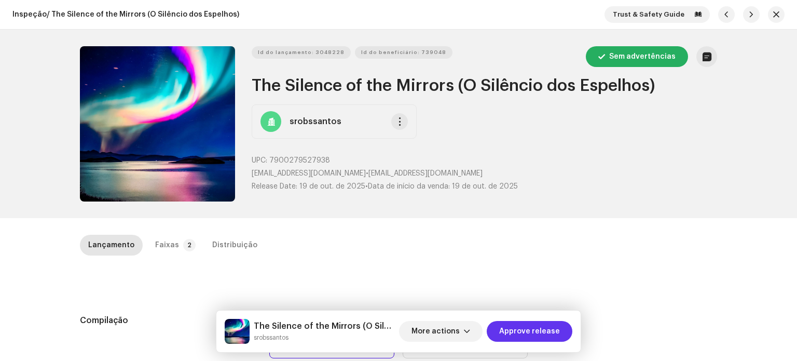
click at [543, 326] on span "Approve release" at bounding box center [529, 331] width 61 height 21
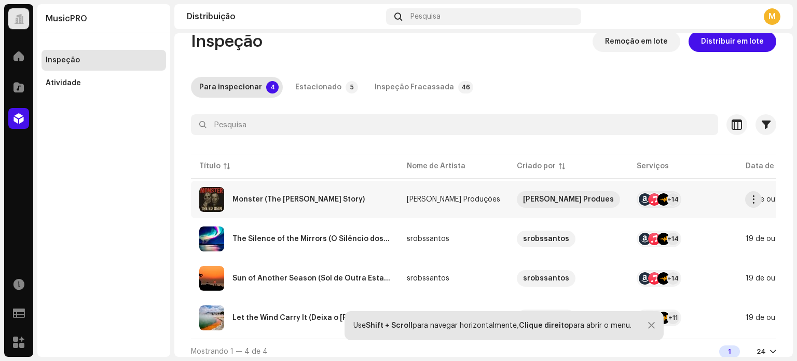
scroll to position [29, 0]
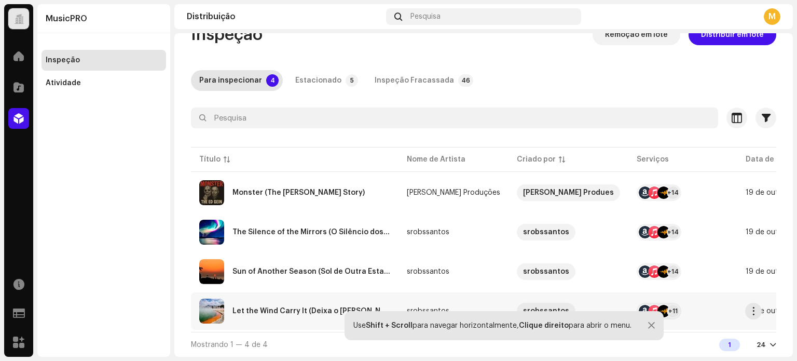
click at [287, 299] on div "Let the Wind Carry It (Deixa o [PERSON_NAME])" at bounding box center [294, 310] width 191 height 25
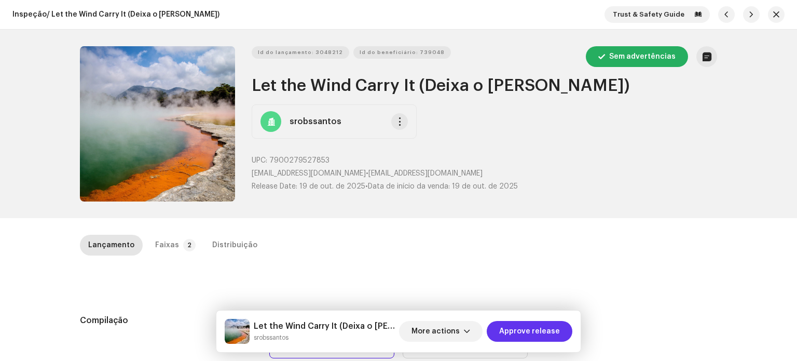
click at [526, 337] on span "Approve release" at bounding box center [529, 331] width 61 height 21
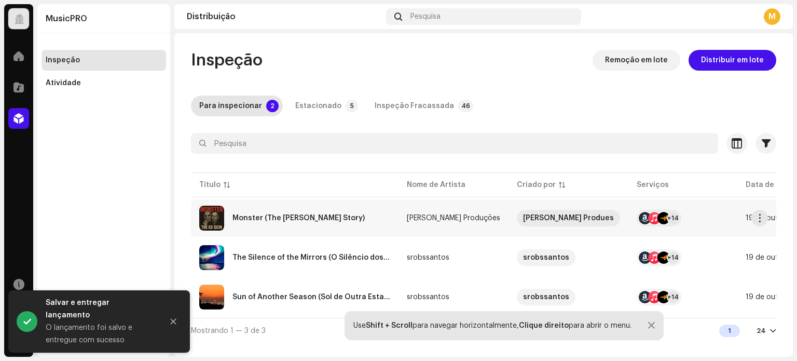
click at [255, 226] on div "Monster (The [PERSON_NAME] Story)" at bounding box center [294, 218] width 191 height 25
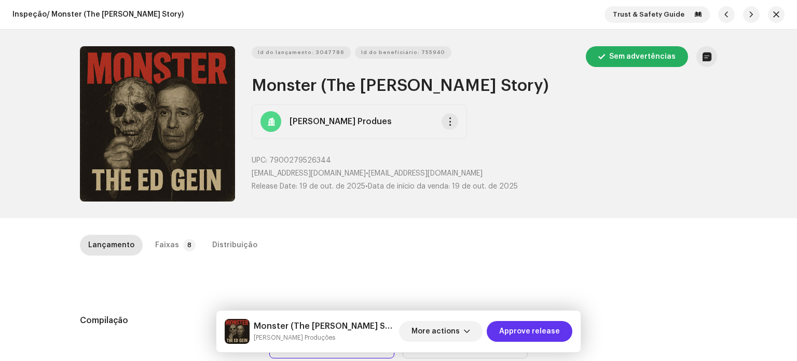
click at [525, 330] on span "Approve release" at bounding box center [529, 331] width 61 height 21
